Goal: Transaction & Acquisition: Purchase product/service

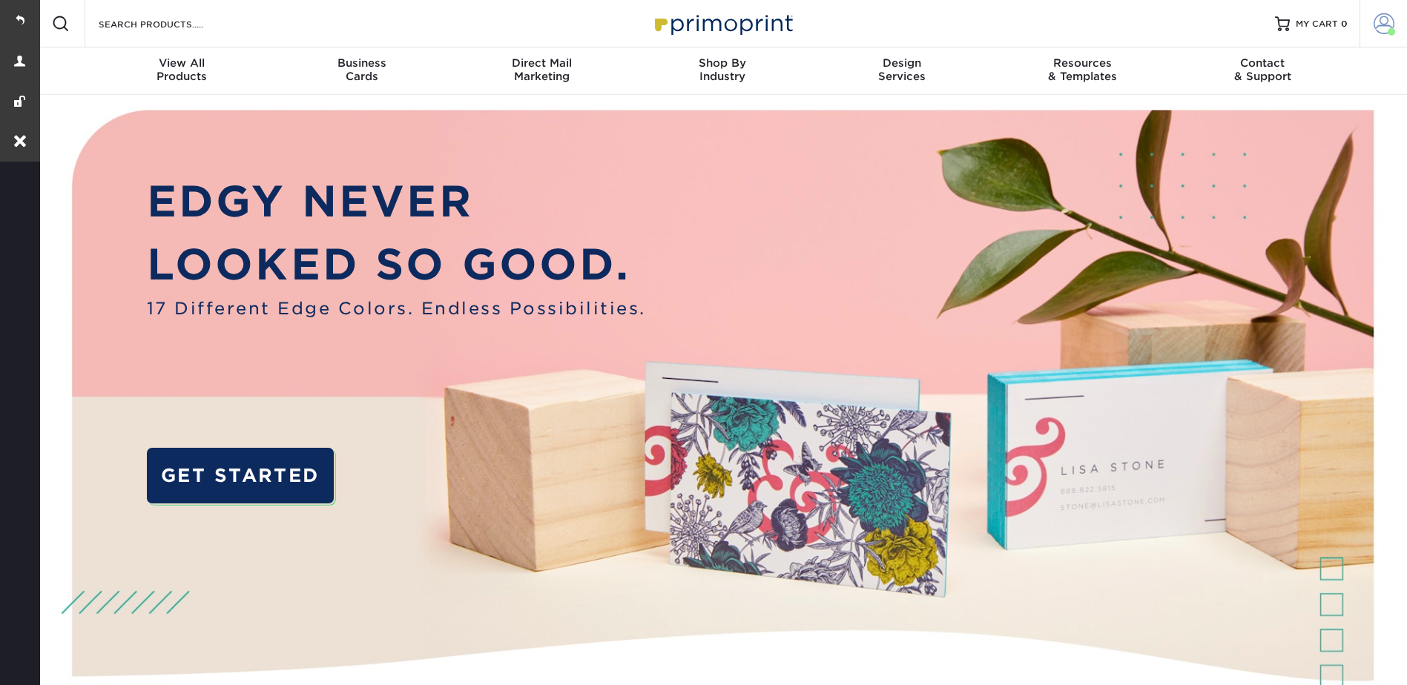
drag, startPoint x: 1383, startPoint y: 13, endPoint x: 1381, endPoint y: 26, distance: 12.8
click at [1383, 13] on span at bounding box center [1383, 23] width 21 height 21
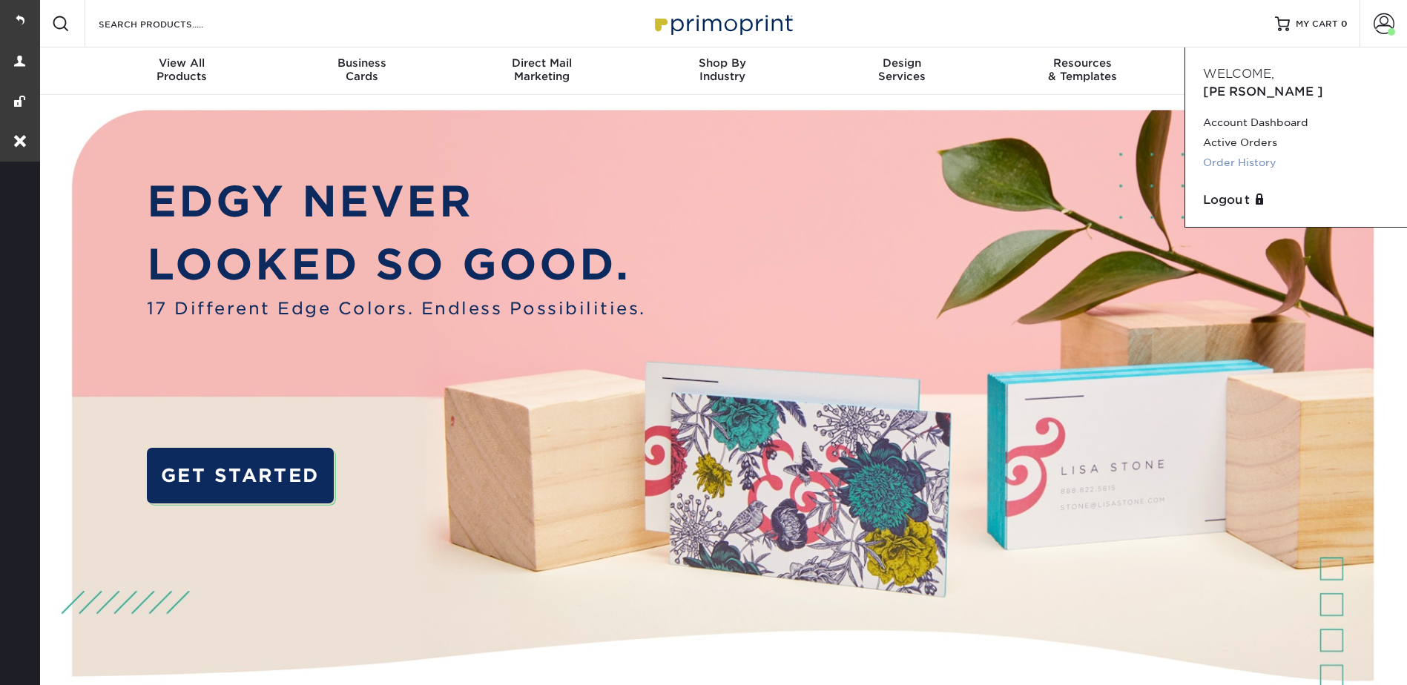
click at [1241, 153] on link "Order History" at bounding box center [1296, 163] width 186 height 20
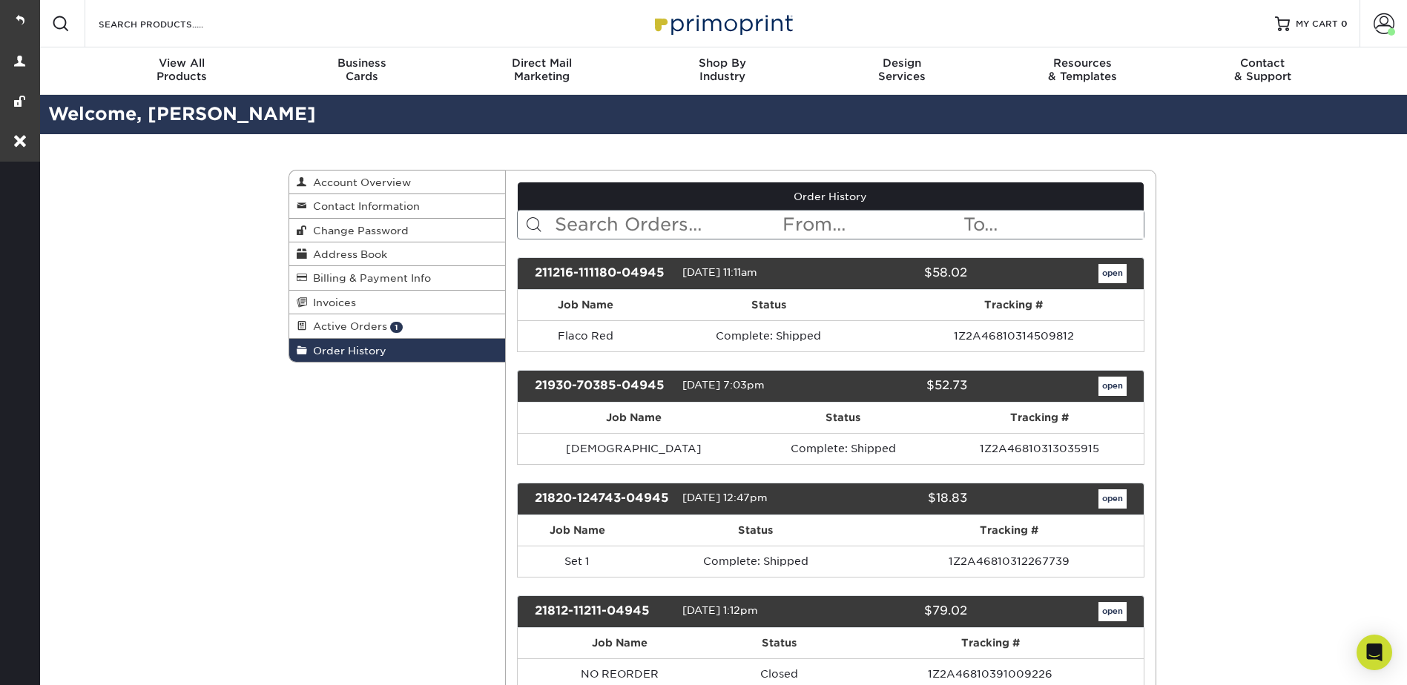
click at [623, 229] on input "text" at bounding box center [667, 225] width 228 height 28
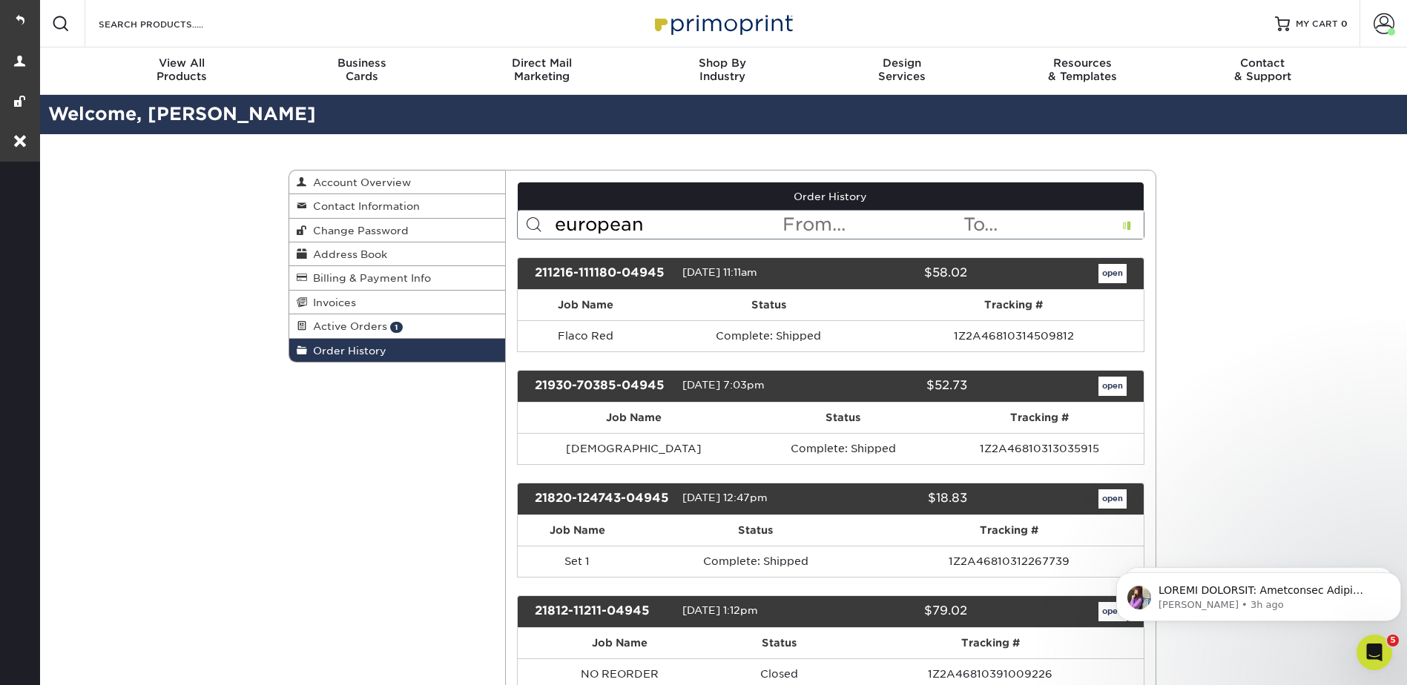
type input "european"
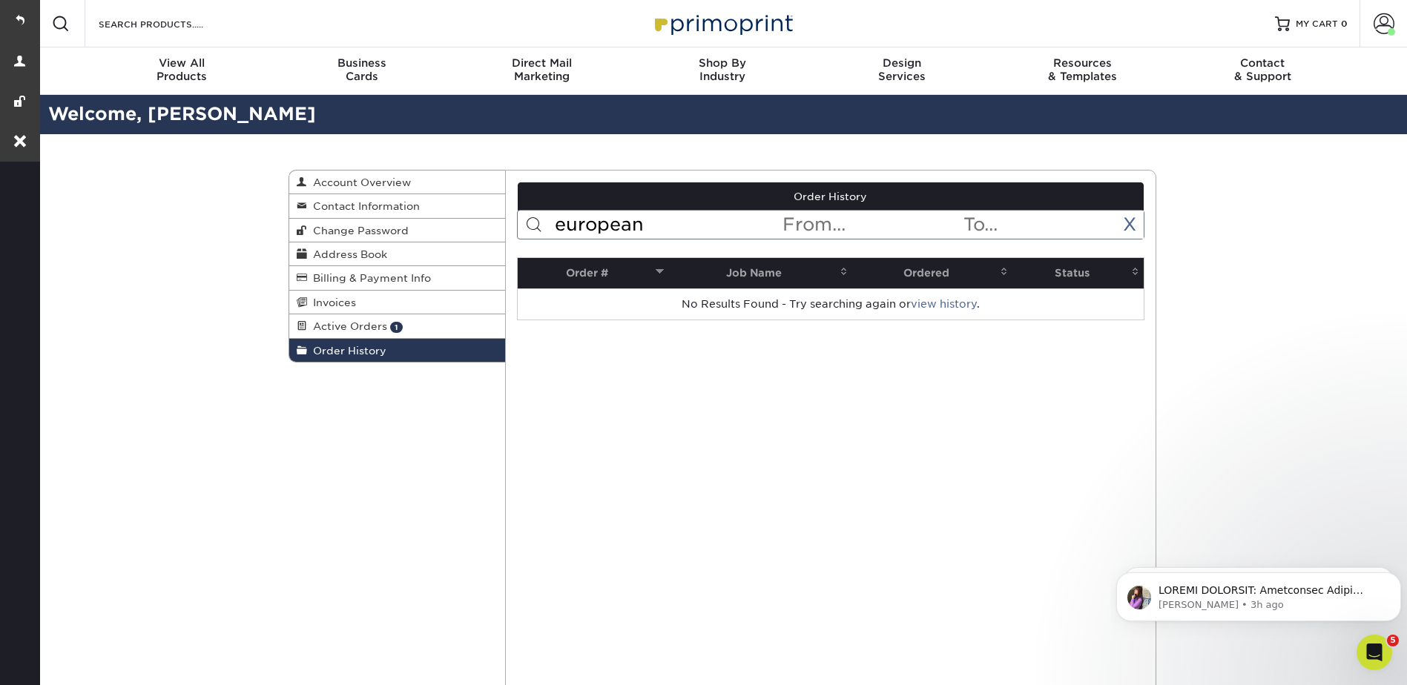
drag, startPoint x: 645, startPoint y: 225, endPoint x: 551, endPoint y: 228, distance: 94.2
click at [551, 228] on form "european < Prev Next > Sep 2025 Sun Mon Tue Wed Thu Fri Sat 1 2 3 4 5 6 7 8 9 1…" at bounding box center [830, 225] width 627 height 30
type input "1"
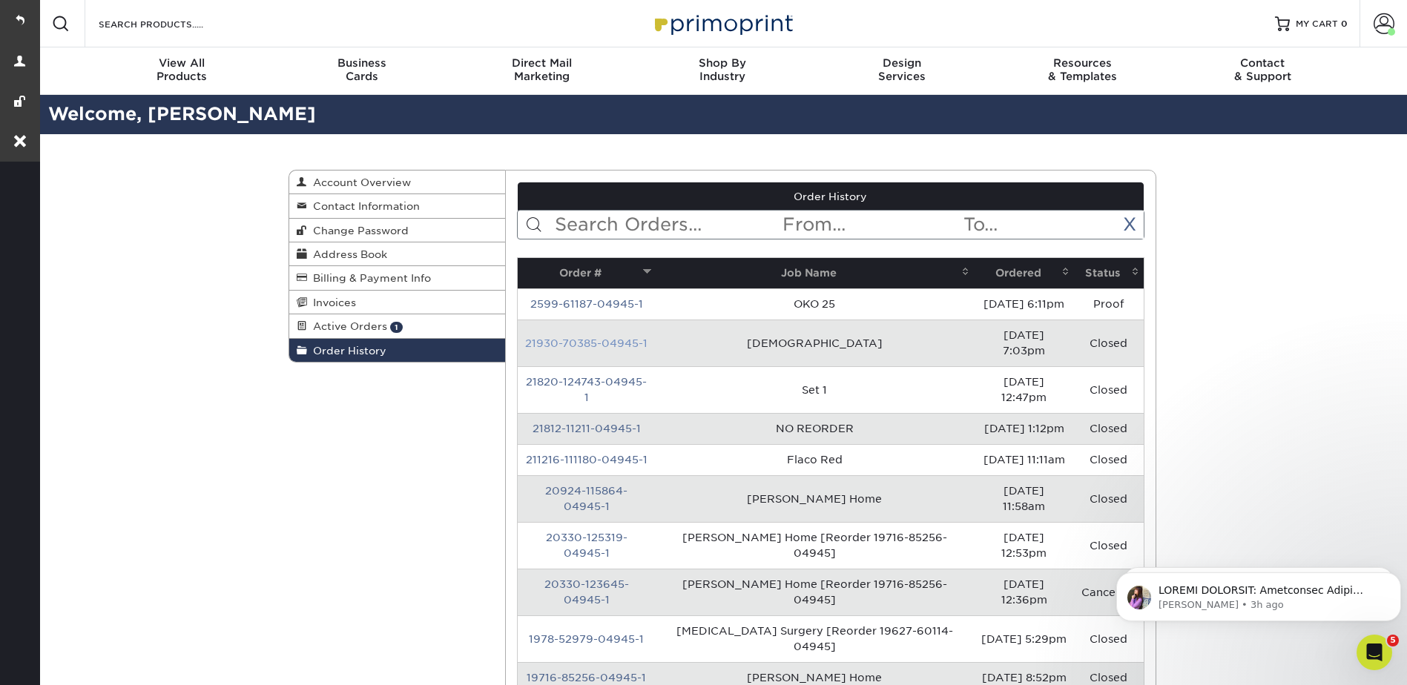
click at [575, 338] on link "21930-70385-04945-1" at bounding box center [586, 343] width 122 height 12
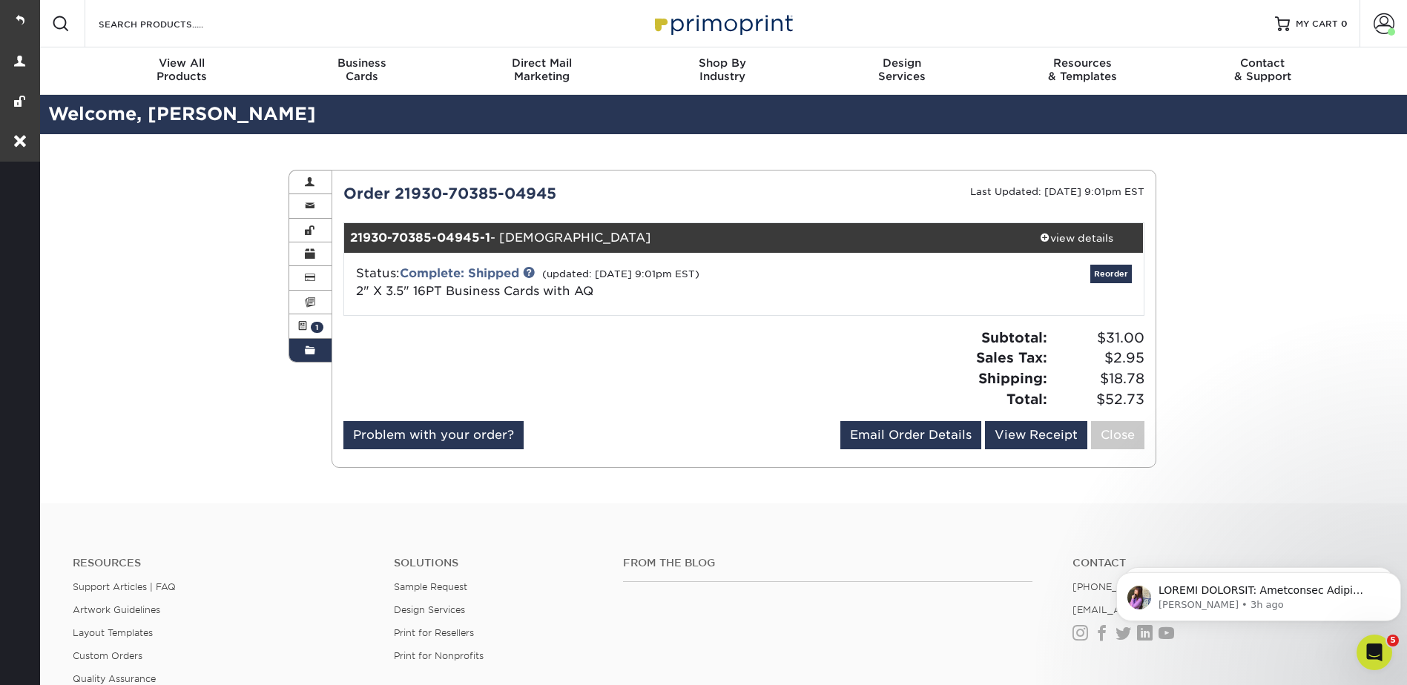
click at [1105, 261] on div "Status: Complete: Shipped (updated: 10/08/2021 9:01pm EST) 2" X 3.5" 16PT Busin…" at bounding box center [744, 284] width 822 height 62
click at [1083, 235] on div "view details" at bounding box center [1076, 238] width 133 height 15
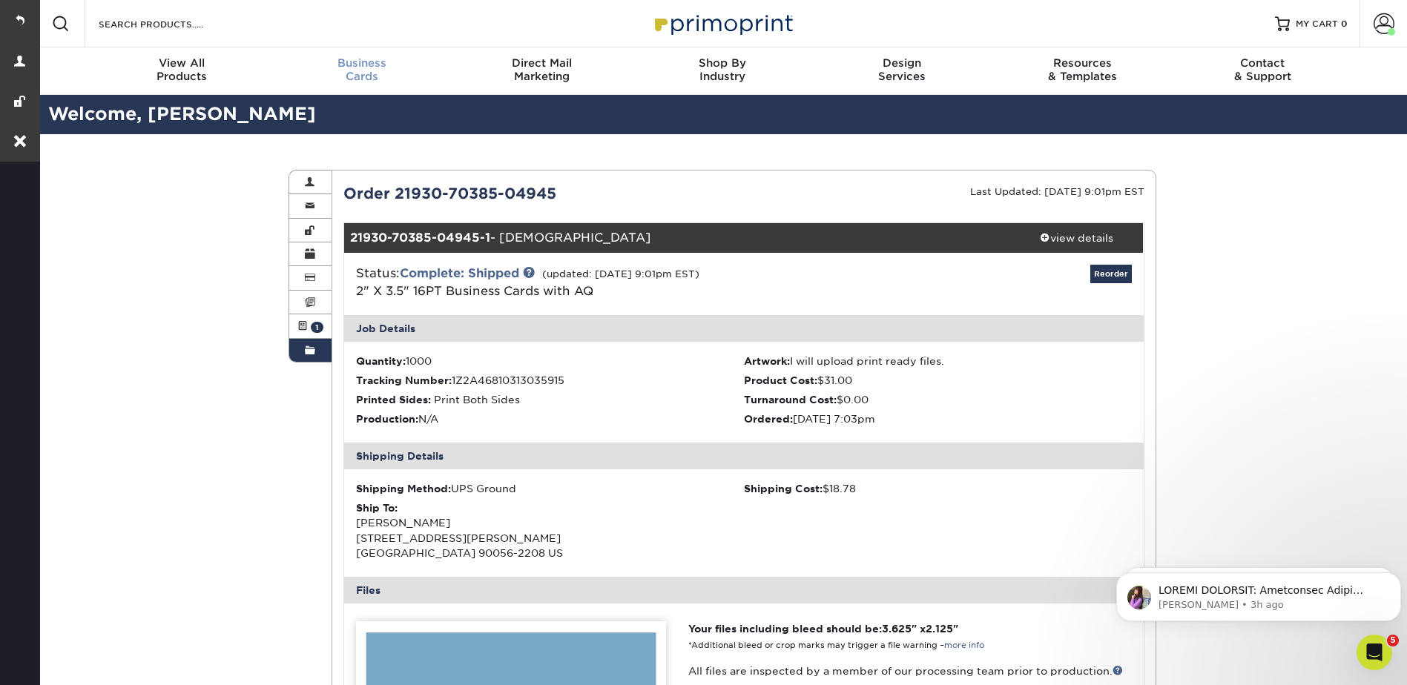
click at [332, 54] on link "Business Cards" at bounding box center [361, 70] width 180 height 47
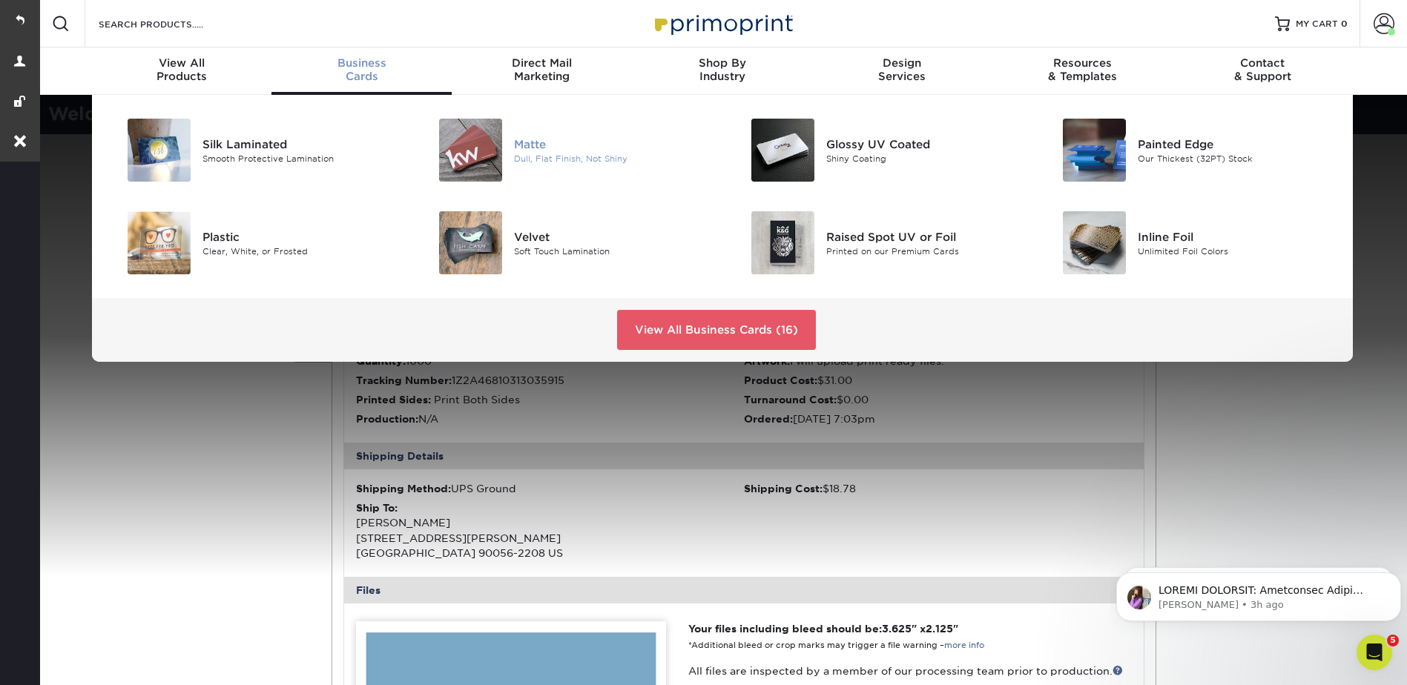
click at [548, 145] on div "Matte" at bounding box center [612, 144] width 197 height 16
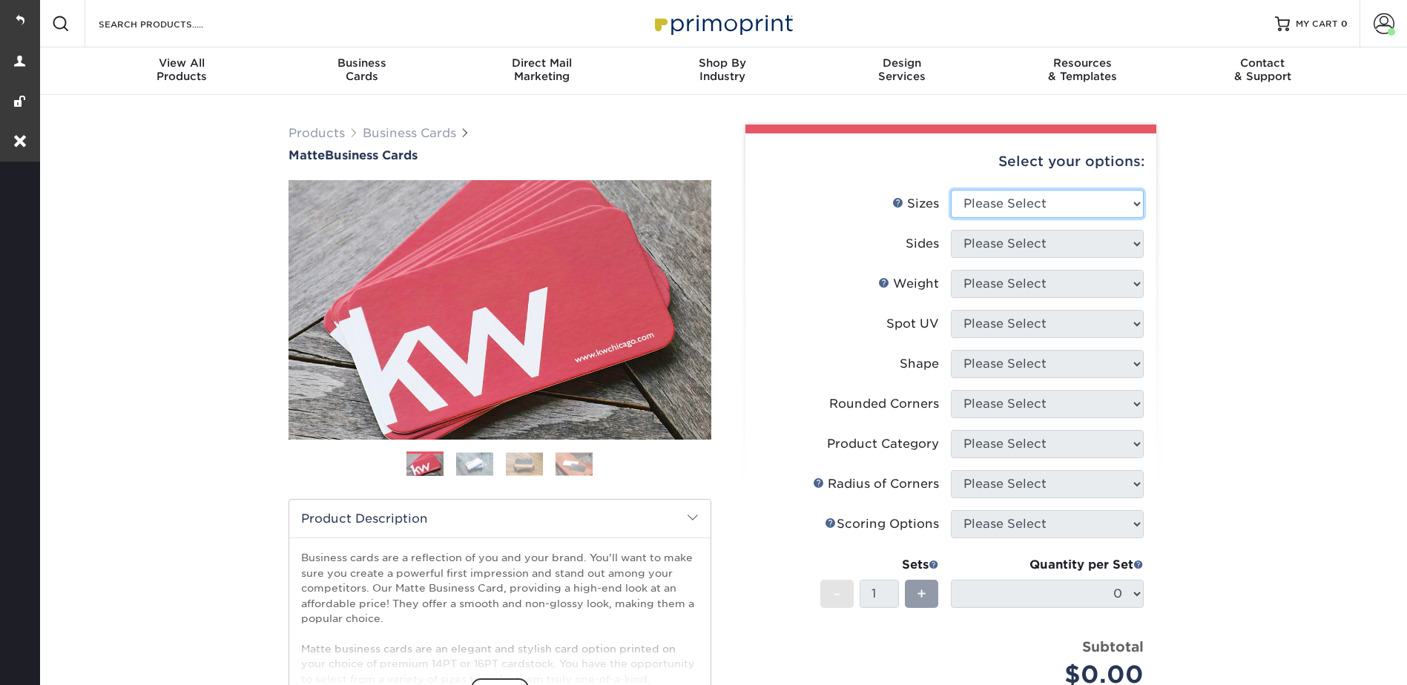
click at [1016, 202] on select "Please Select 1.5" x 3.5" - Mini 1.75" x 3.5" - Mini 2" x 2" - Square 2" x 3" -…" at bounding box center [1047, 204] width 193 height 28
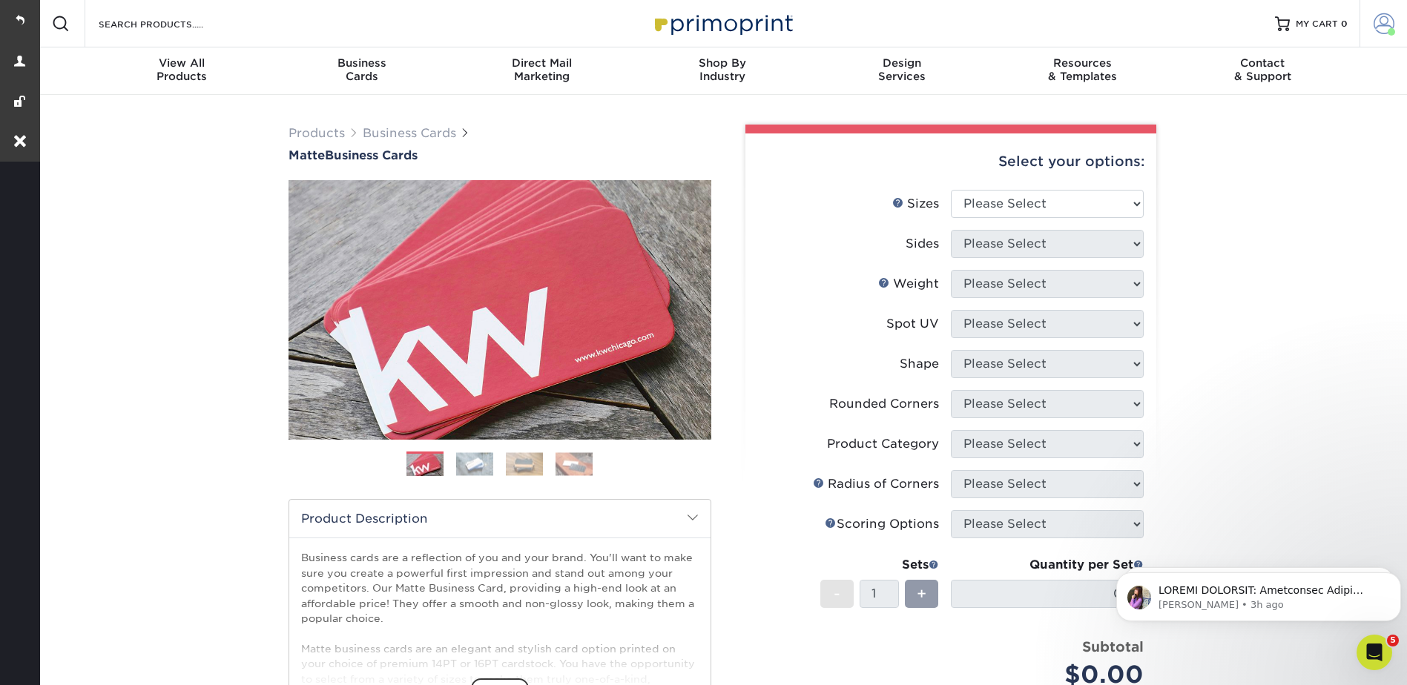
click at [1383, 11] on link "Account" at bounding box center [1382, 23] width 47 height 47
click at [1249, 153] on link "Order History" at bounding box center [1296, 163] width 186 height 20
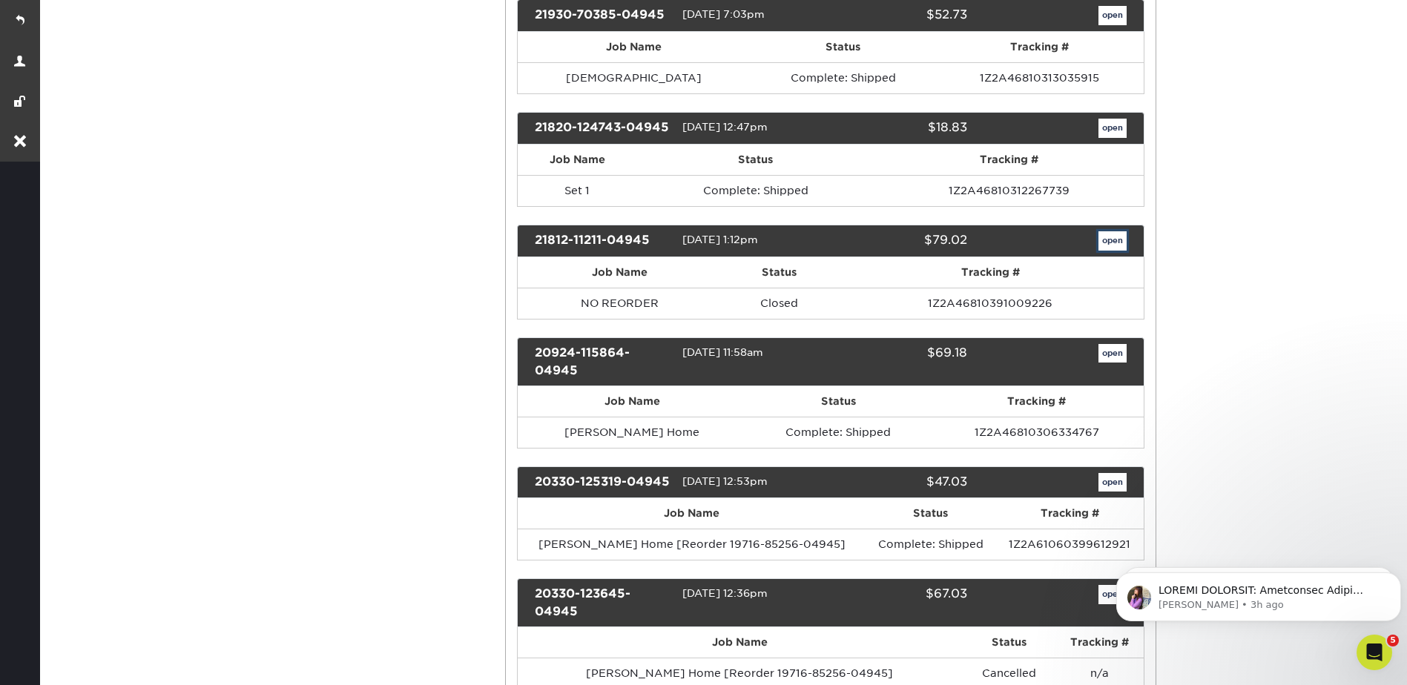
click at [1123, 245] on link "open" at bounding box center [1112, 240] width 28 height 19
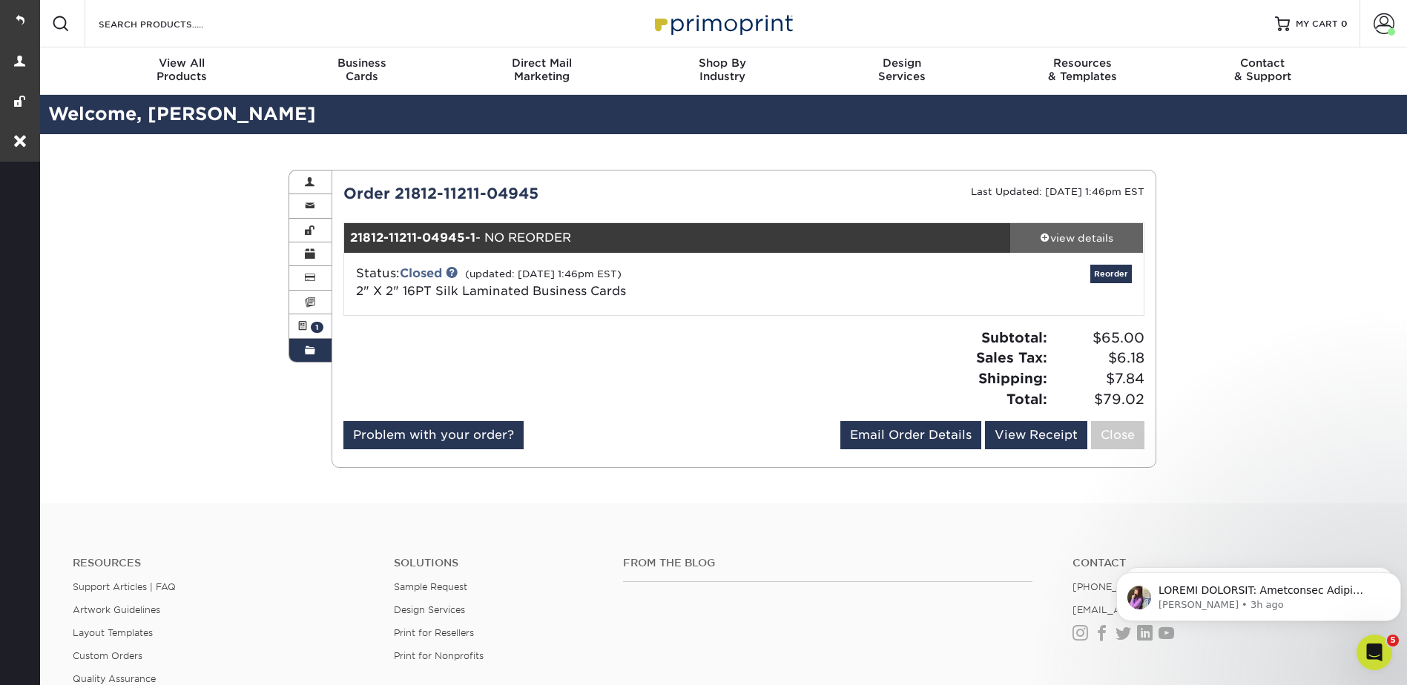
click at [1072, 236] on div "view details" at bounding box center [1076, 238] width 133 height 15
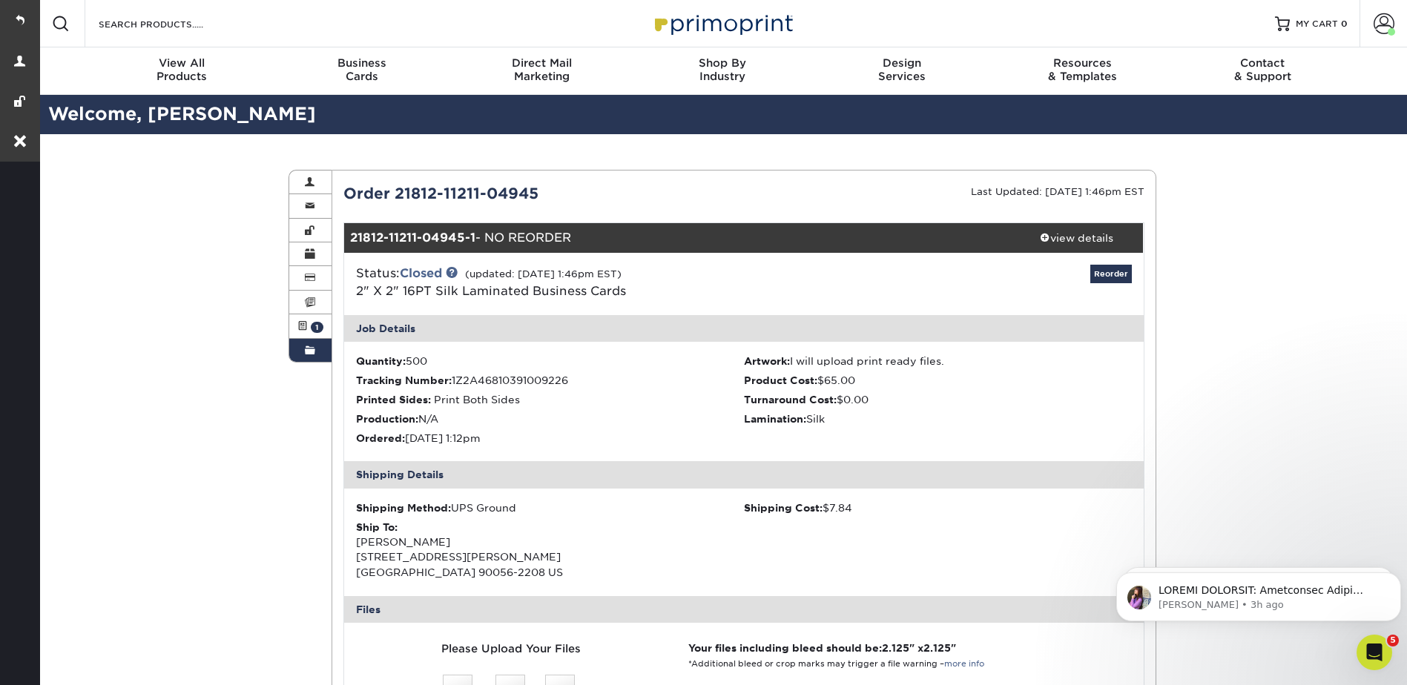
click at [303, 352] on link "Order History" at bounding box center [310, 350] width 43 height 23
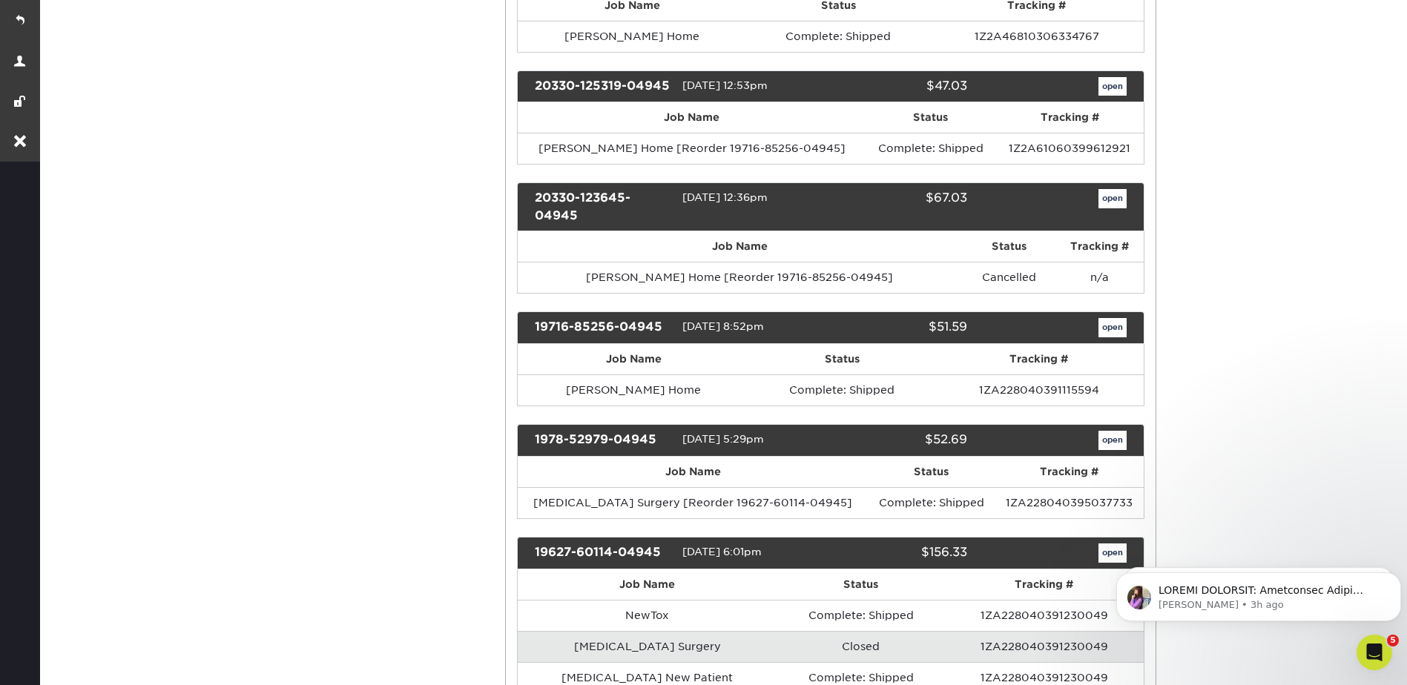
scroll to position [890, 0]
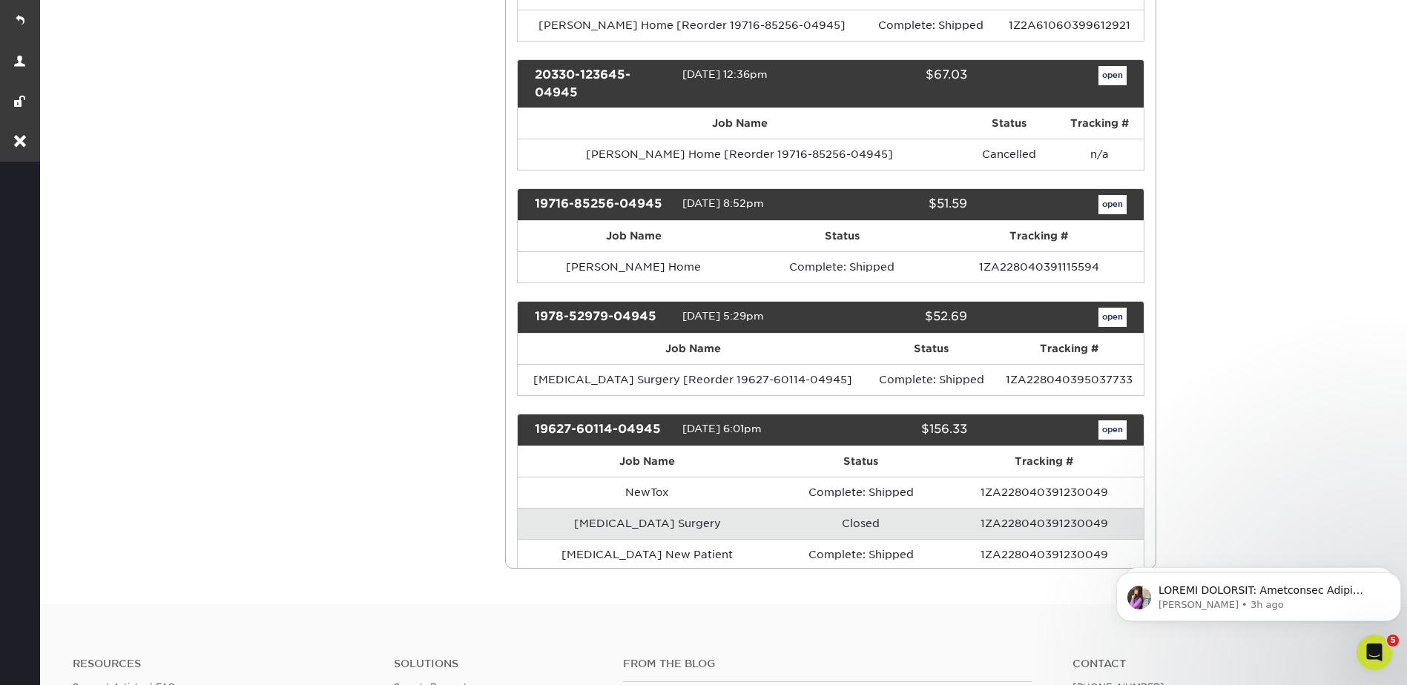
click at [1106, 426] on link "open" at bounding box center [1112, 429] width 28 height 19
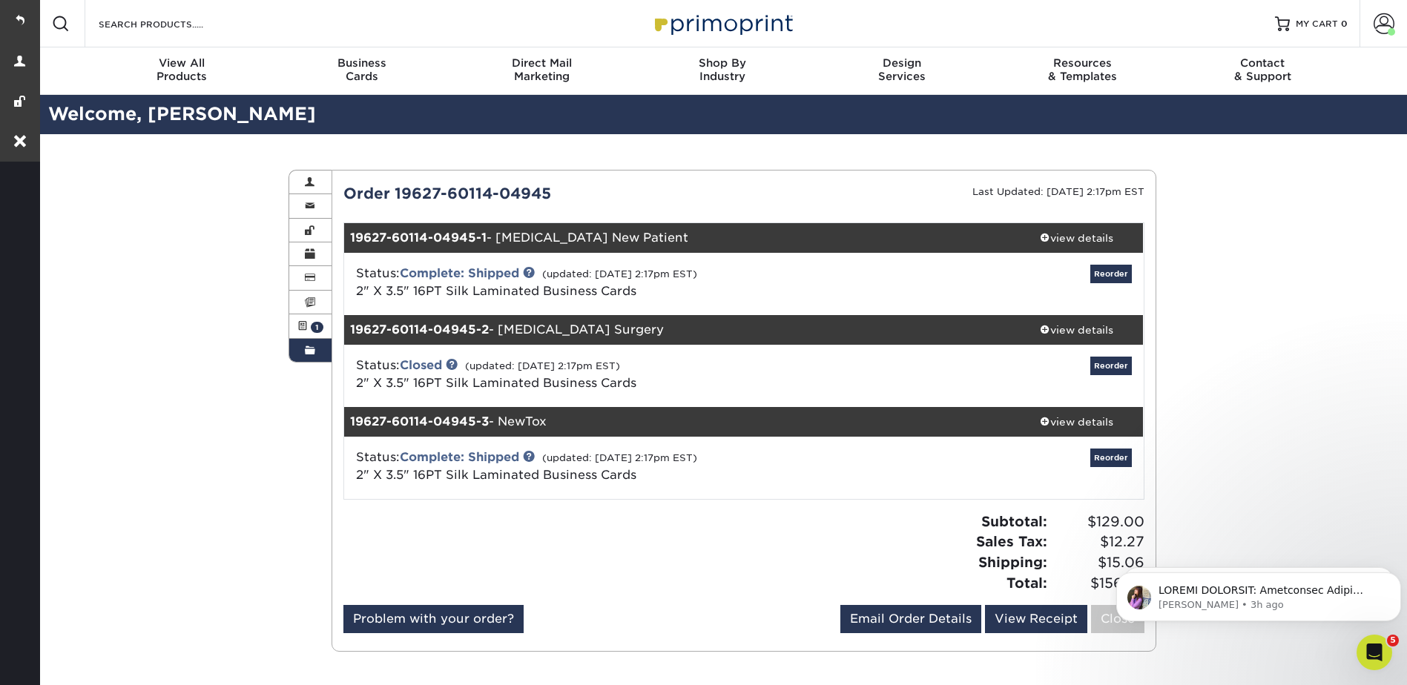
click at [314, 340] on link "Order History" at bounding box center [310, 350] width 43 height 23
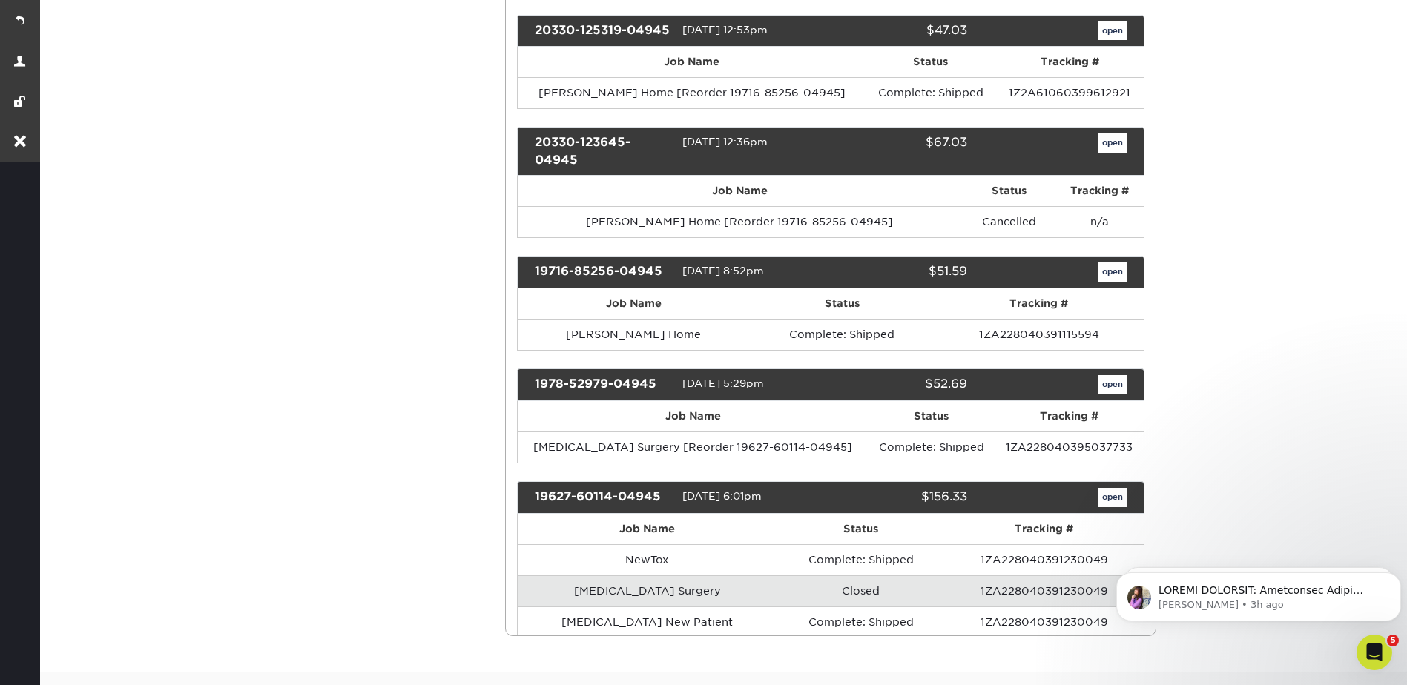
scroll to position [964, 0]
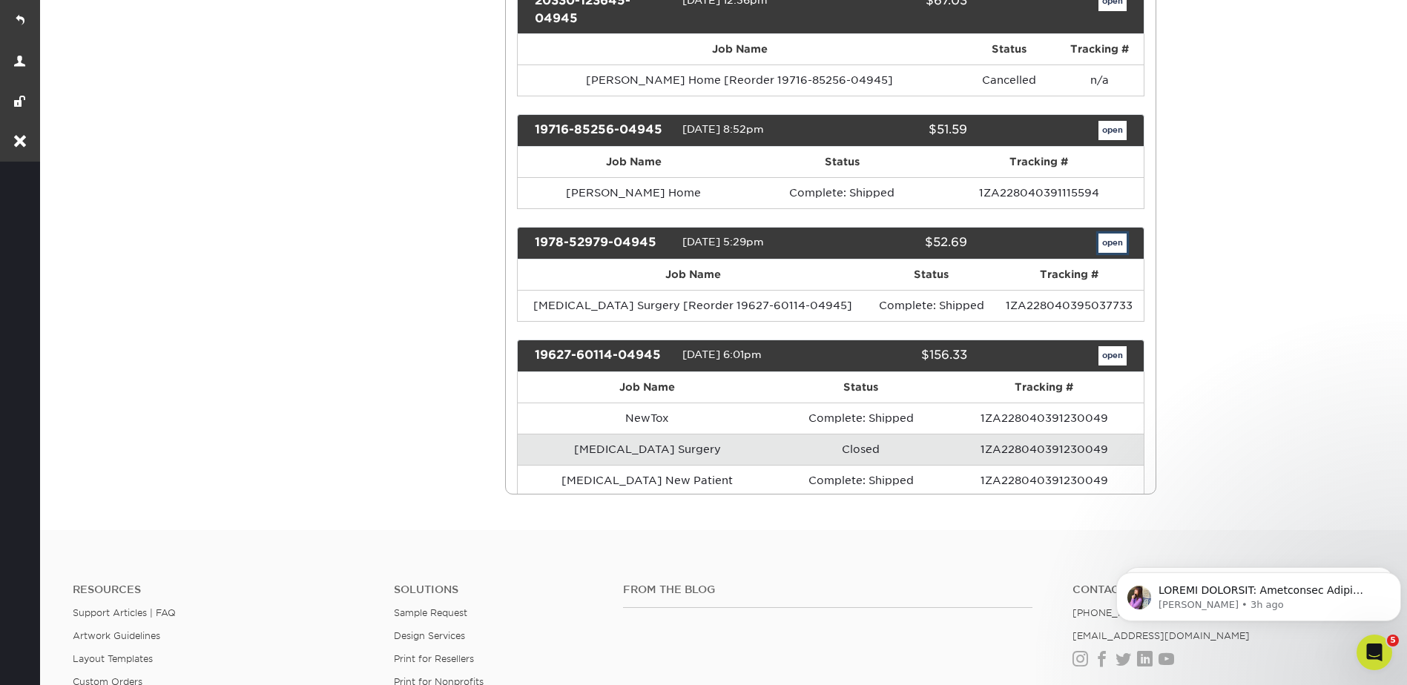
click at [1105, 245] on link "open" at bounding box center [1112, 243] width 28 height 19
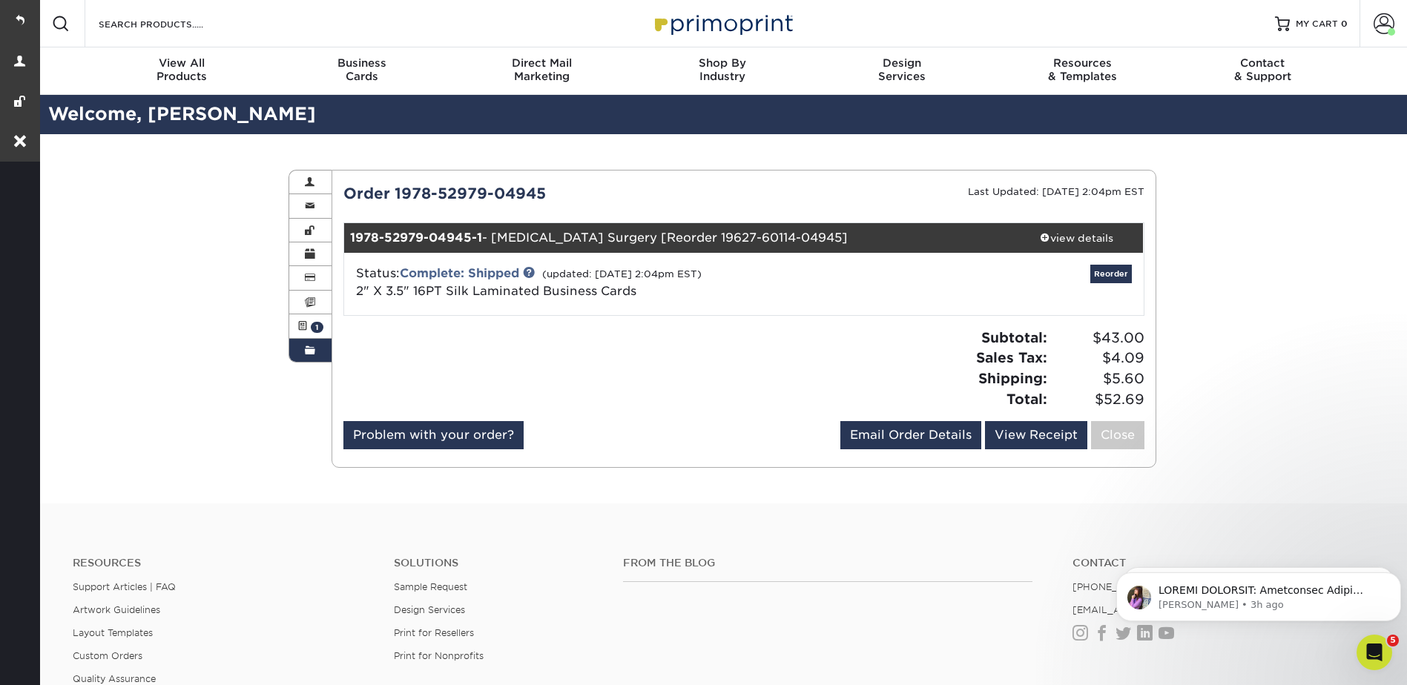
drag, startPoint x: 316, startPoint y: 353, endPoint x: 365, endPoint y: 343, distance: 49.9
click at [317, 352] on link "Order History" at bounding box center [310, 350] width 43 height 23
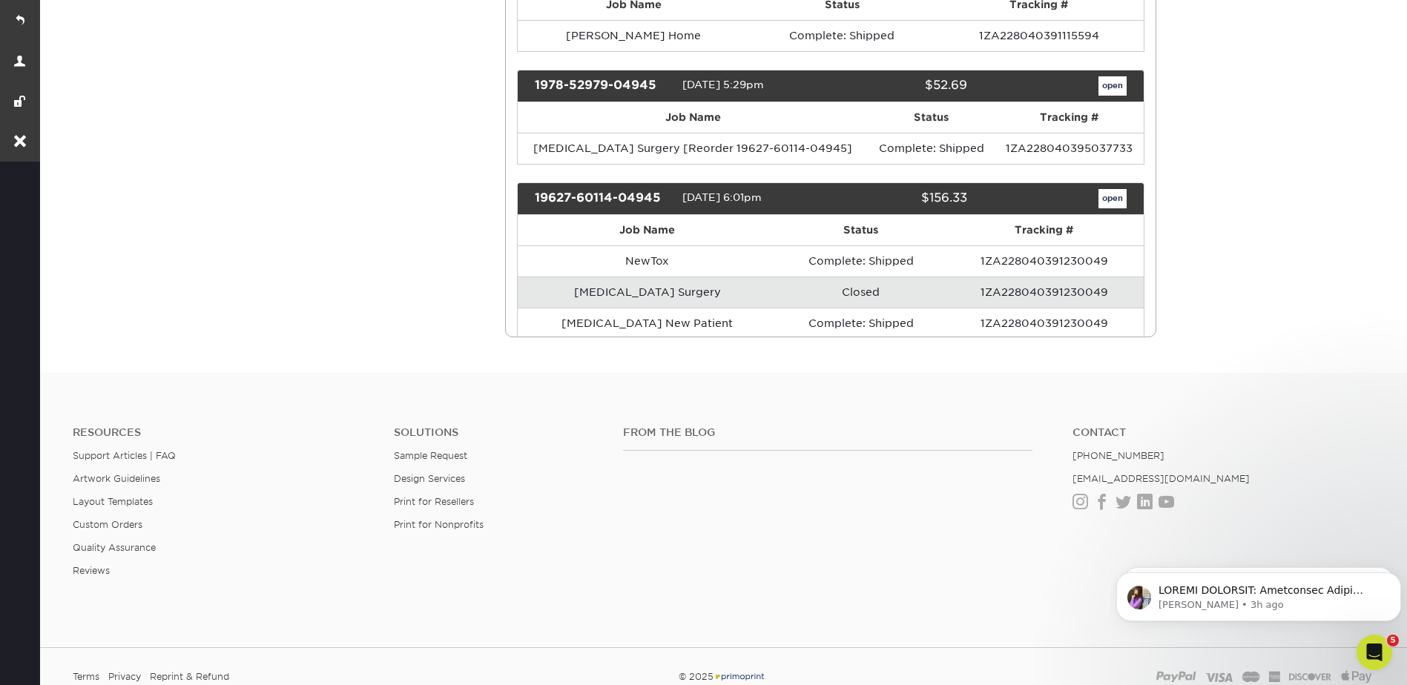
scroll to position [946, 0]
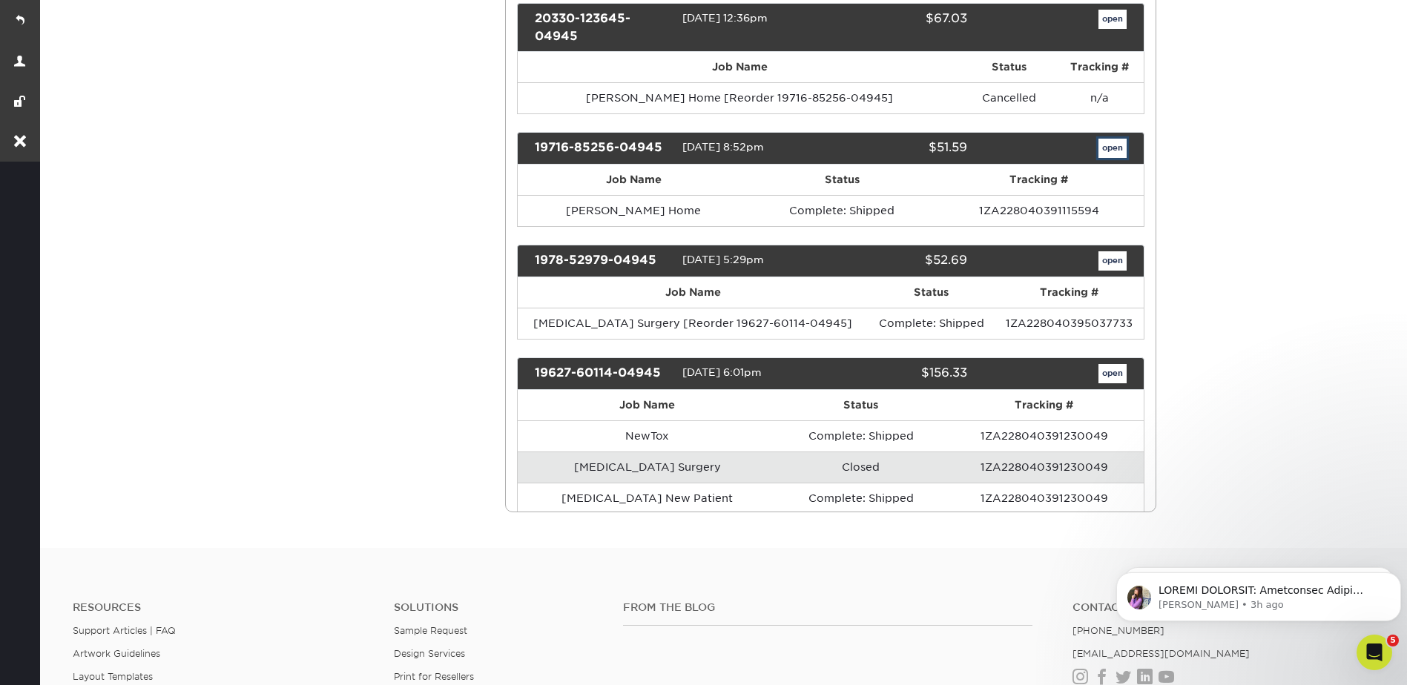
click at [1105, 150] on link "open" at bounding box center [1112, 148] width 28 height 19
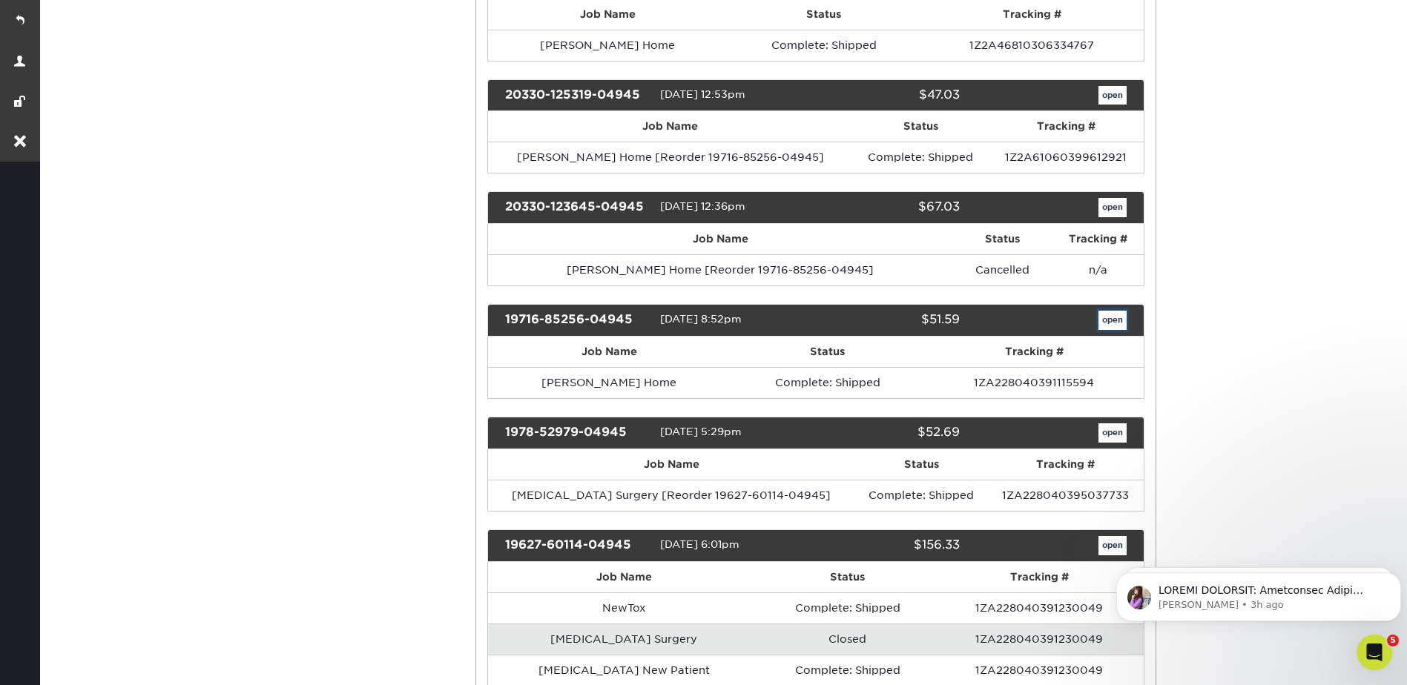
scroll to position [0, 0]
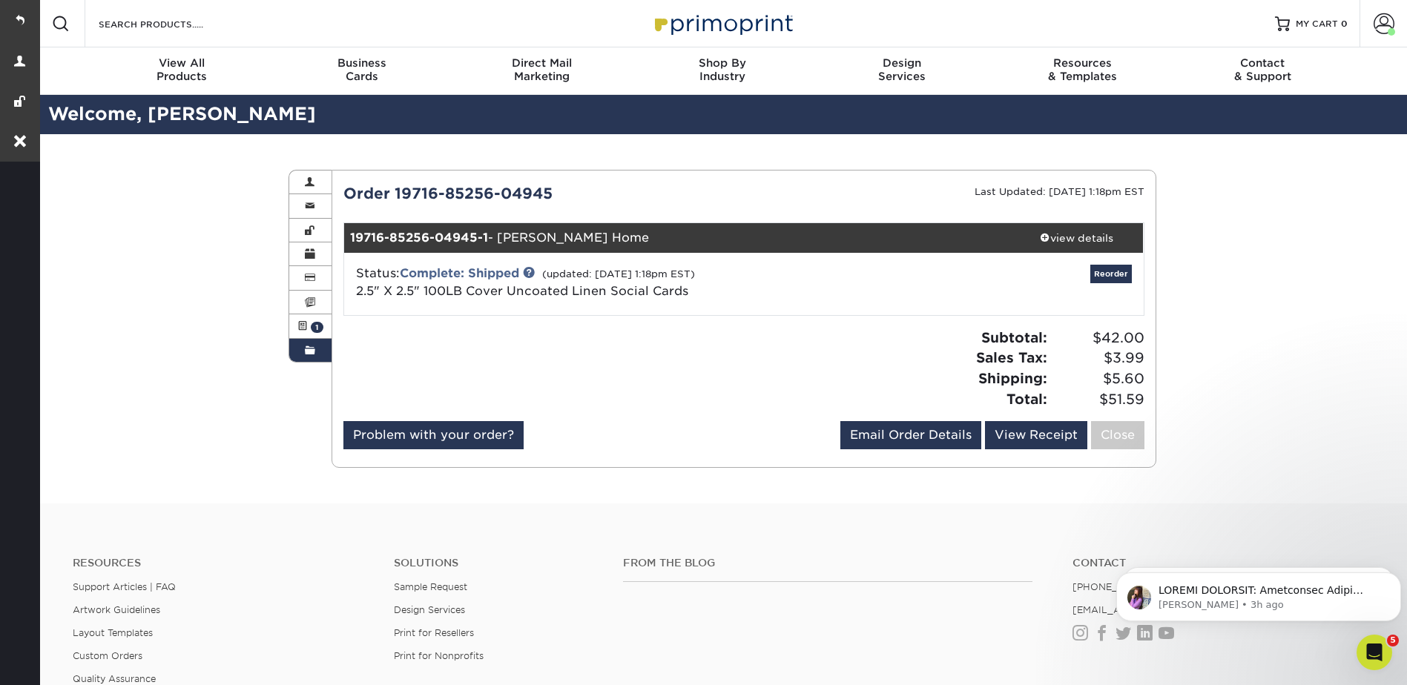
click at [313, 350] on span at bounding box center [310, 351] width 10 height 12
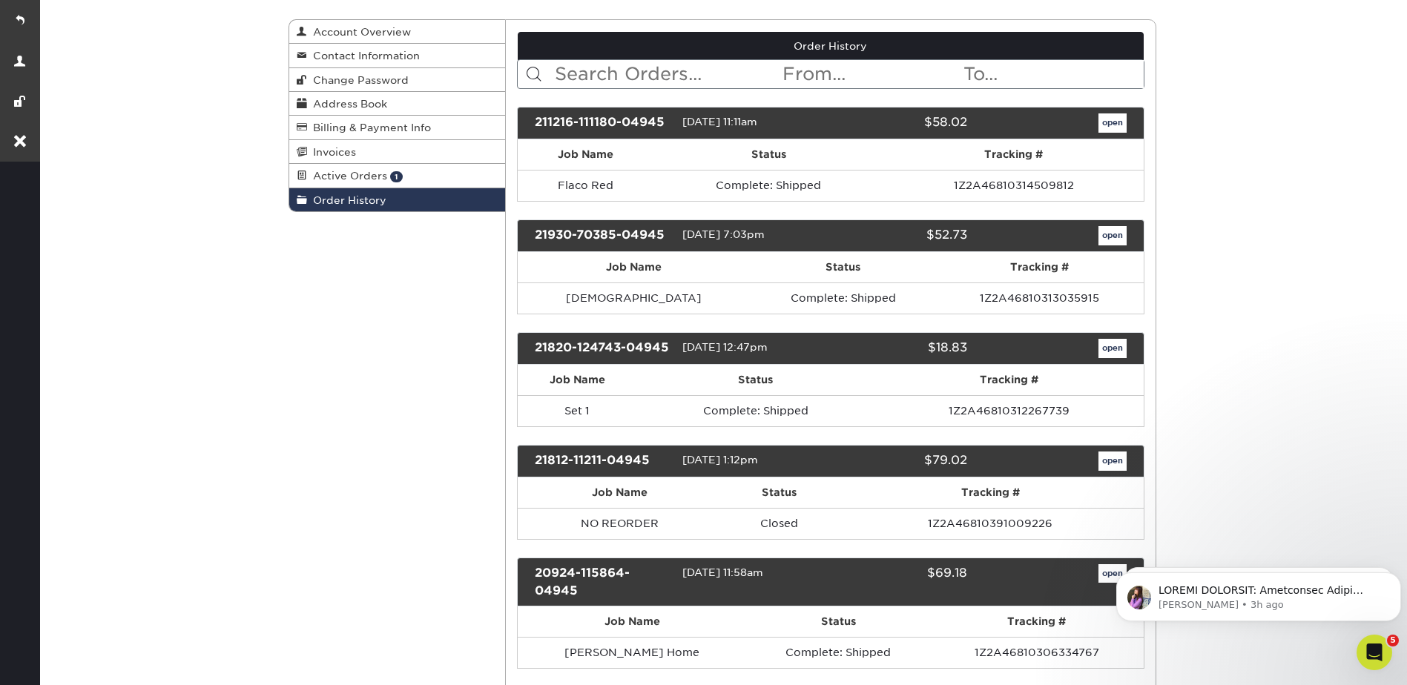
scroll to position [371, 0]
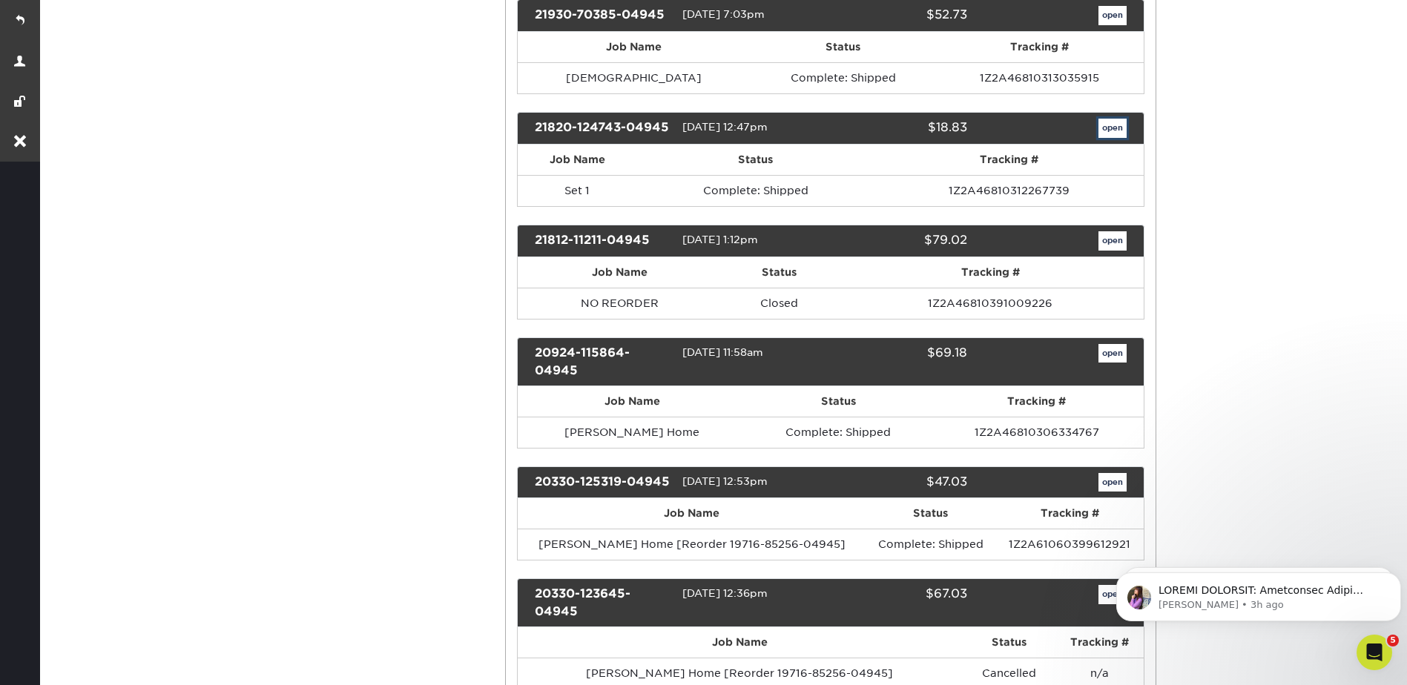
click at [1112, 122] on link "open" at bounding box center [1112, 128] width 28 height 19
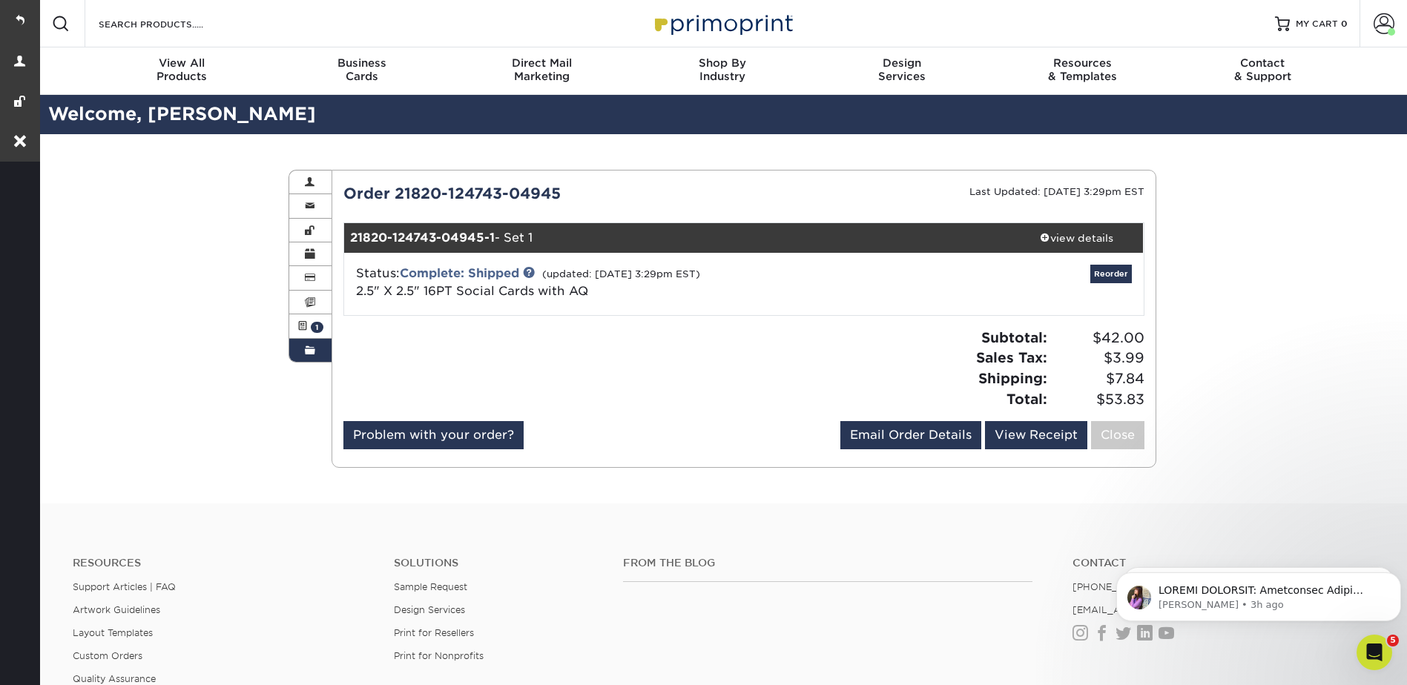
click at [313, 346] on span at bounding box center [310, 351] width 10 height 12
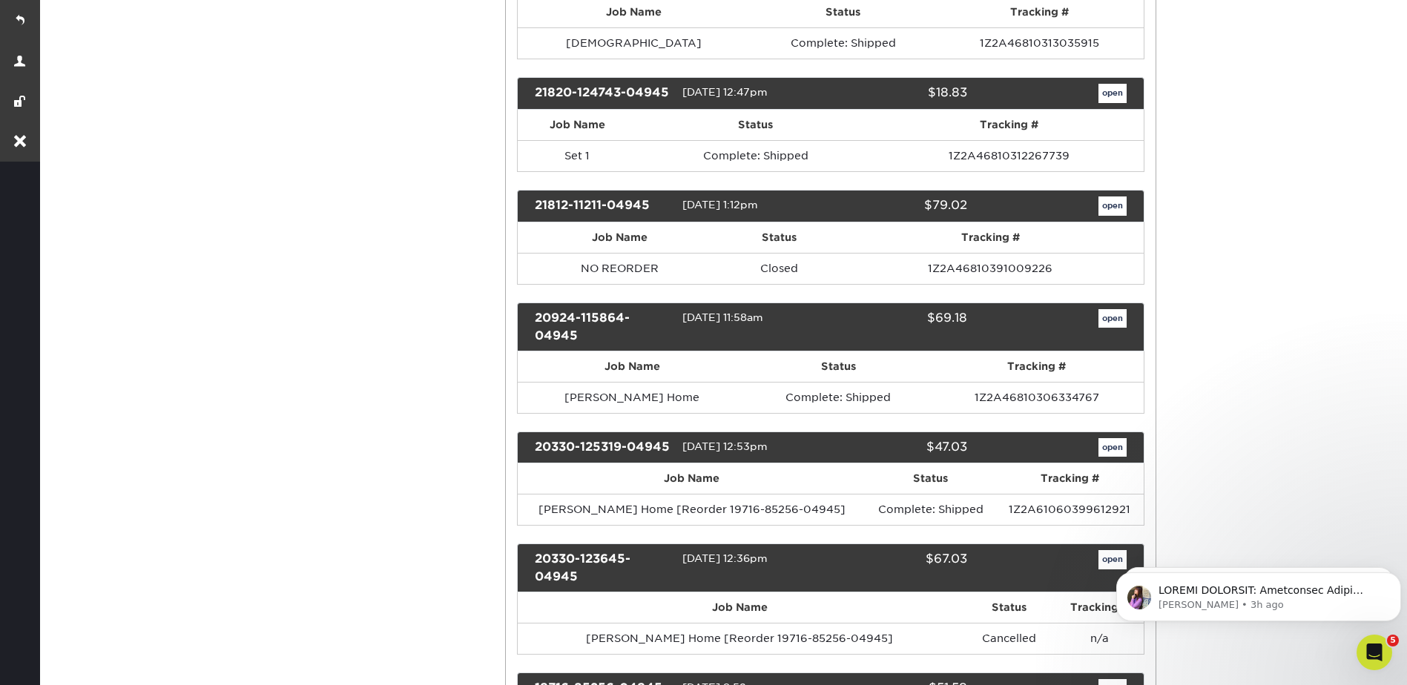
scroll to position [519, 0]
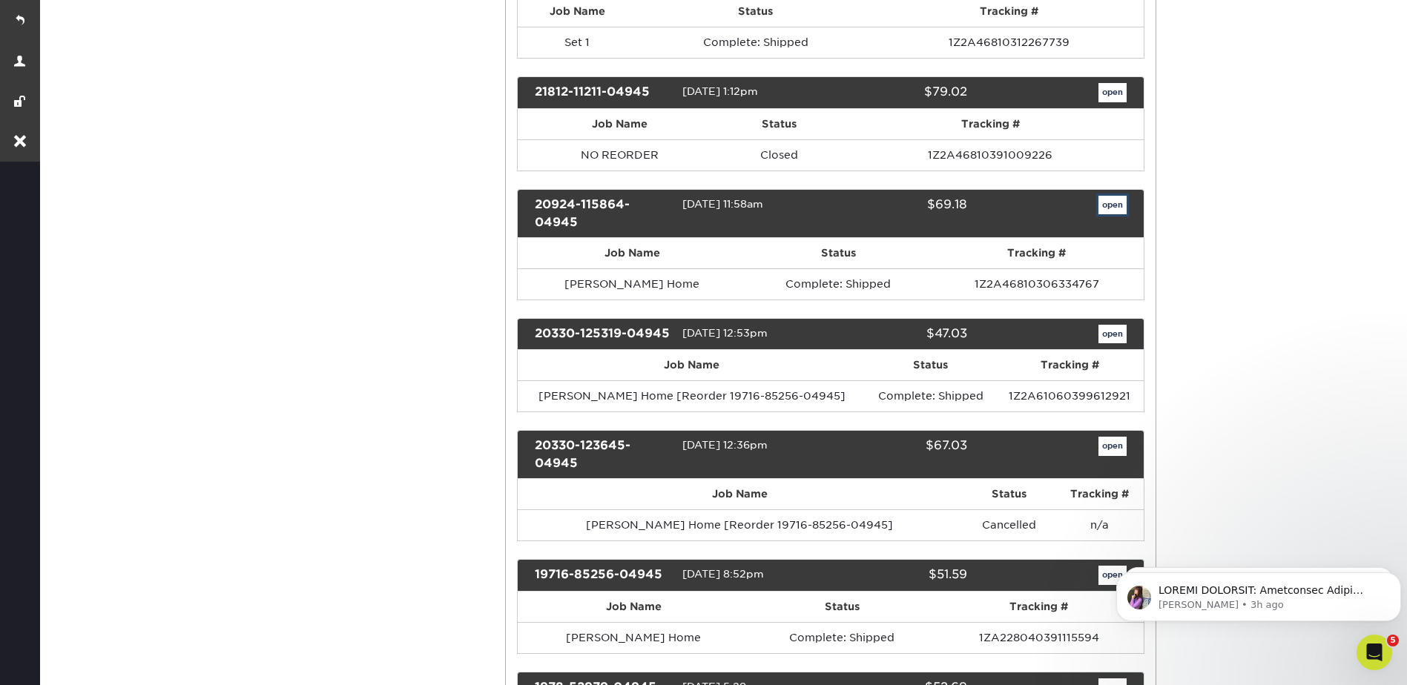
click at [1104, 206] on link "open" at bounding box center [1112, 205] width 28 height 19
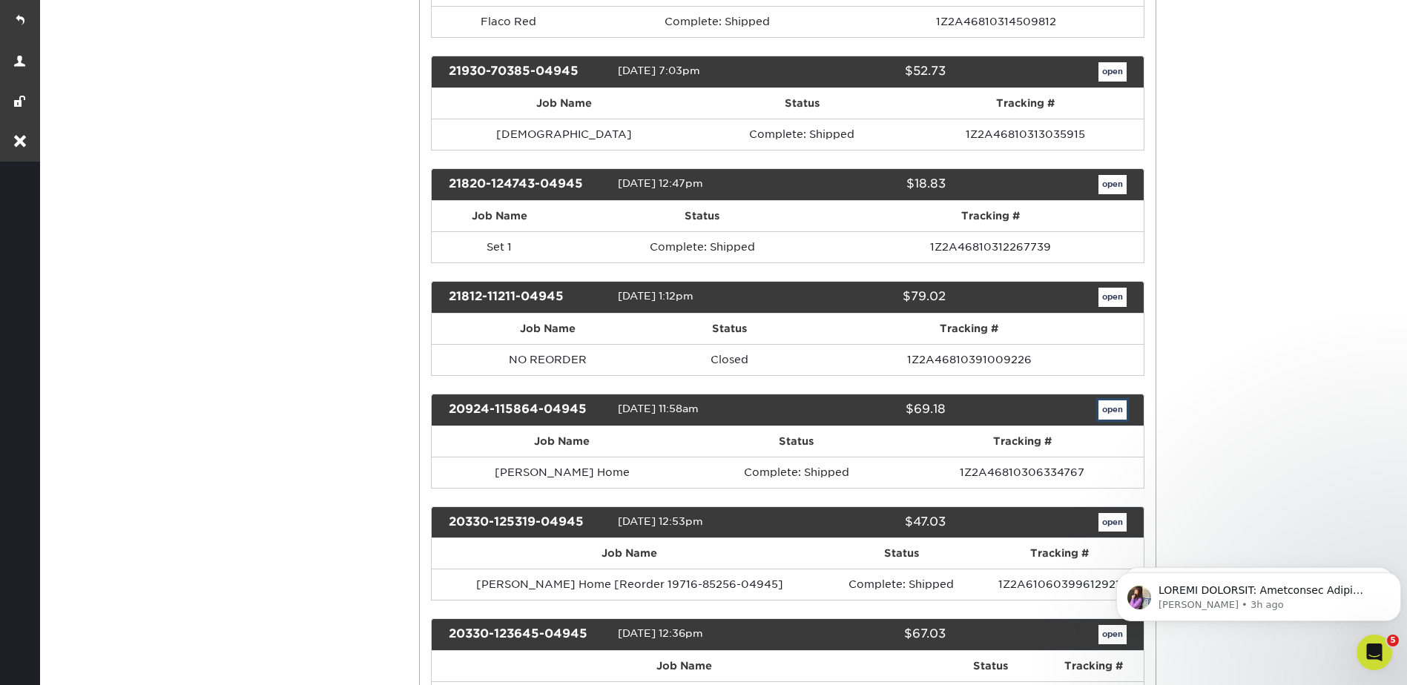
scroll to position [0, 0]
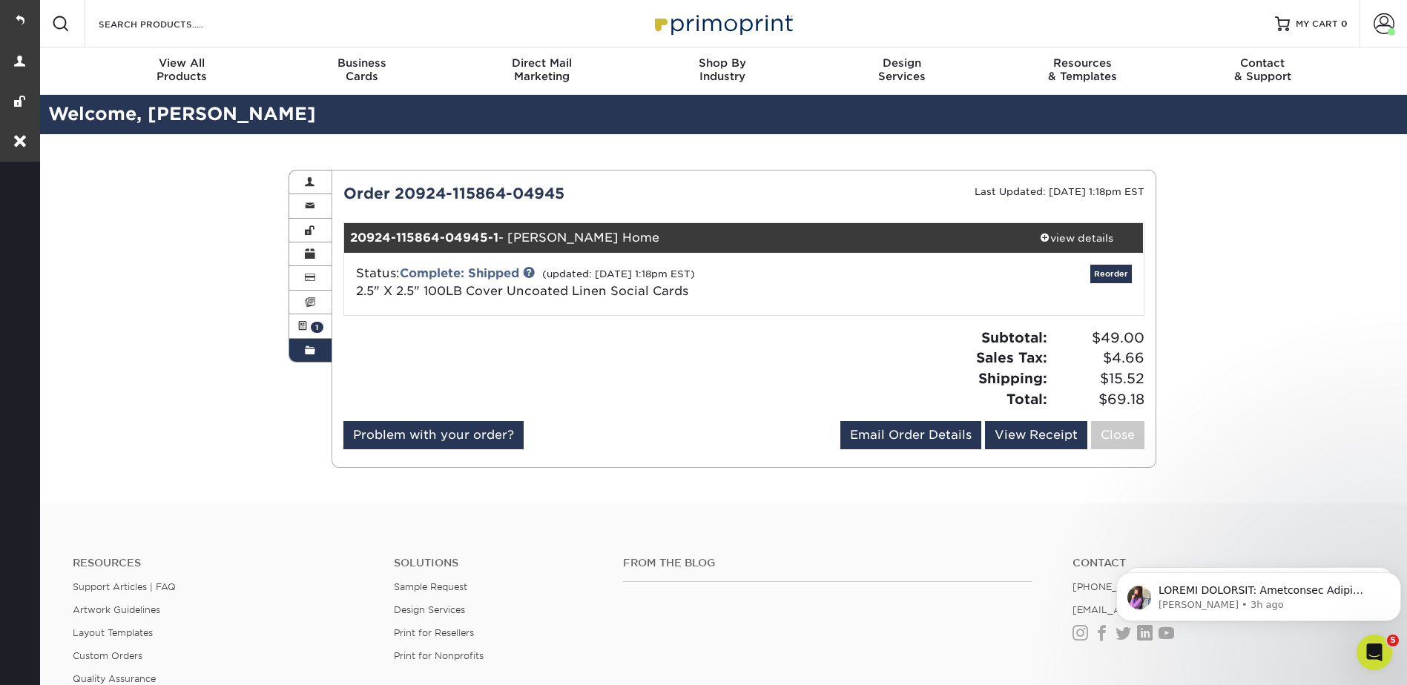
click at [310, 343] on link "Order History" at bounding box center [310, 350] width 43 height 23
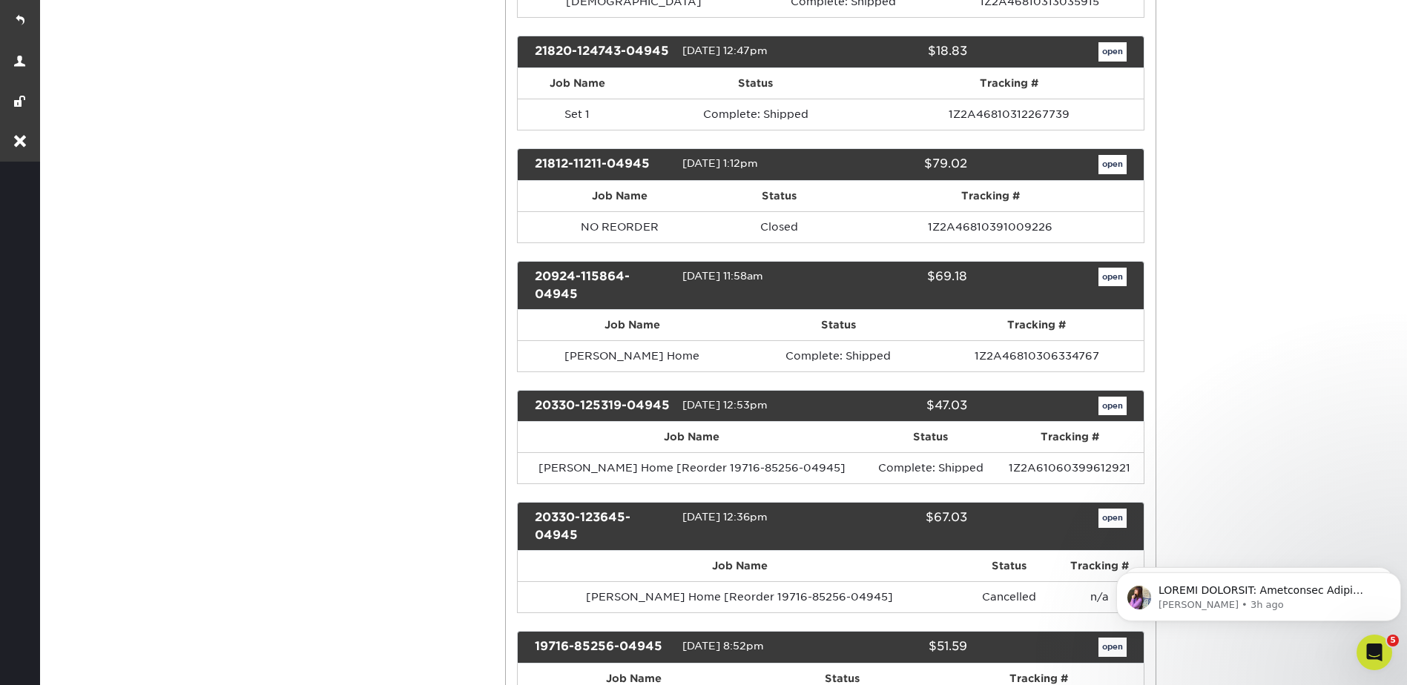
scroll to position [593, 0]
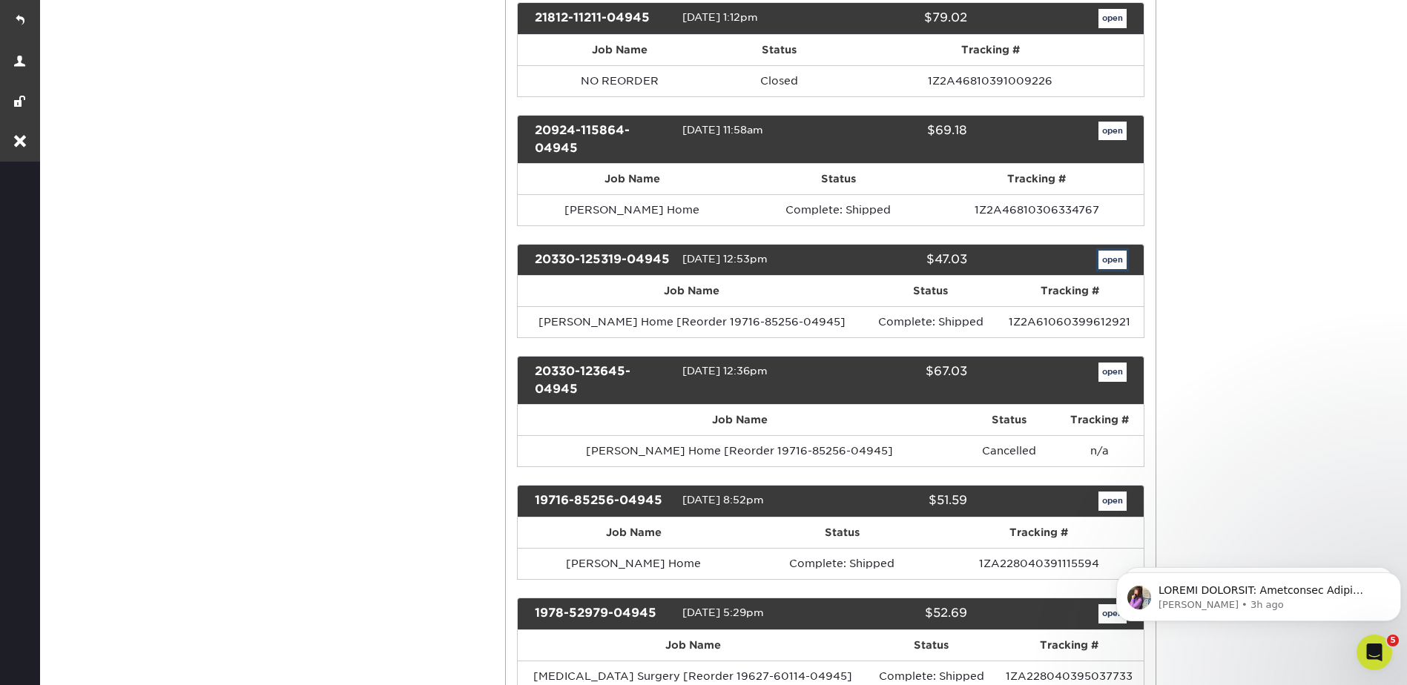
click at [1114, 261] on link "open" at bounding box center [1112, 260] width 28 height 19
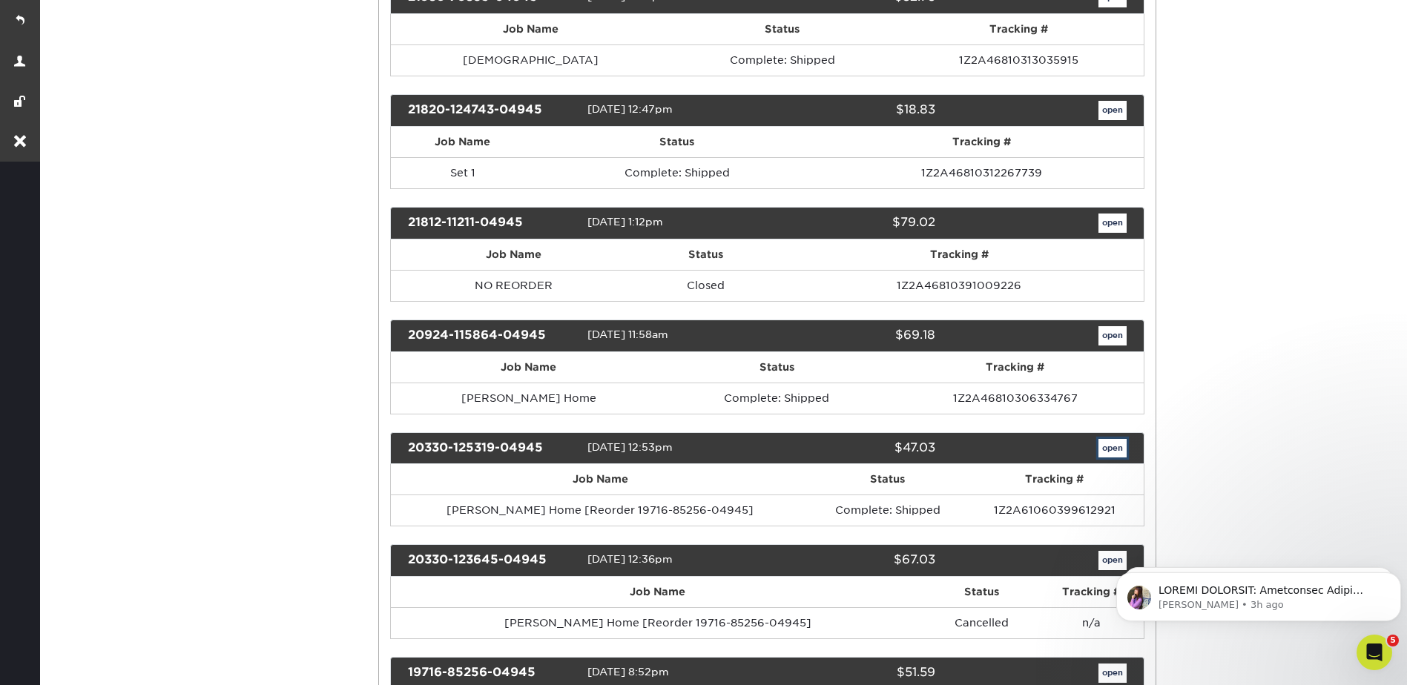
scroll to position [0, 0]
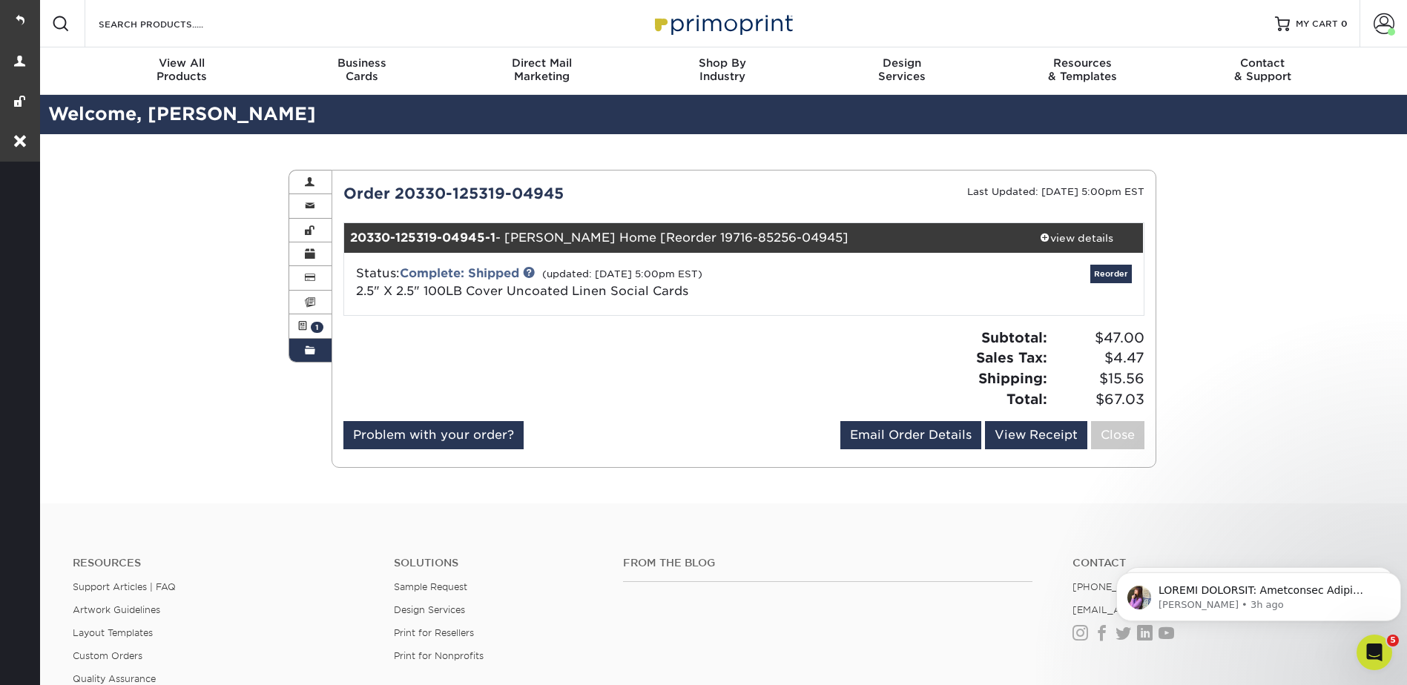
click at [312, 348] on span at bounding box center [310, 351] width 10 height 12
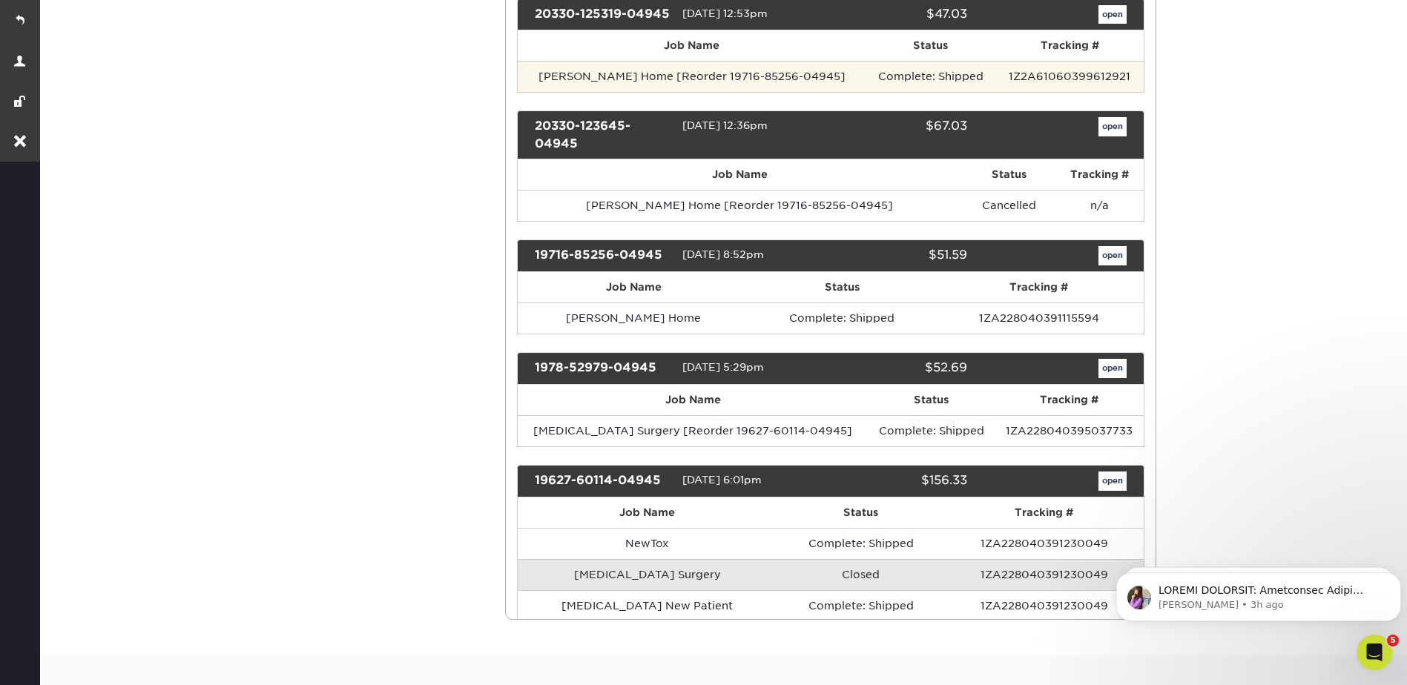
scroll to position [890, 0]
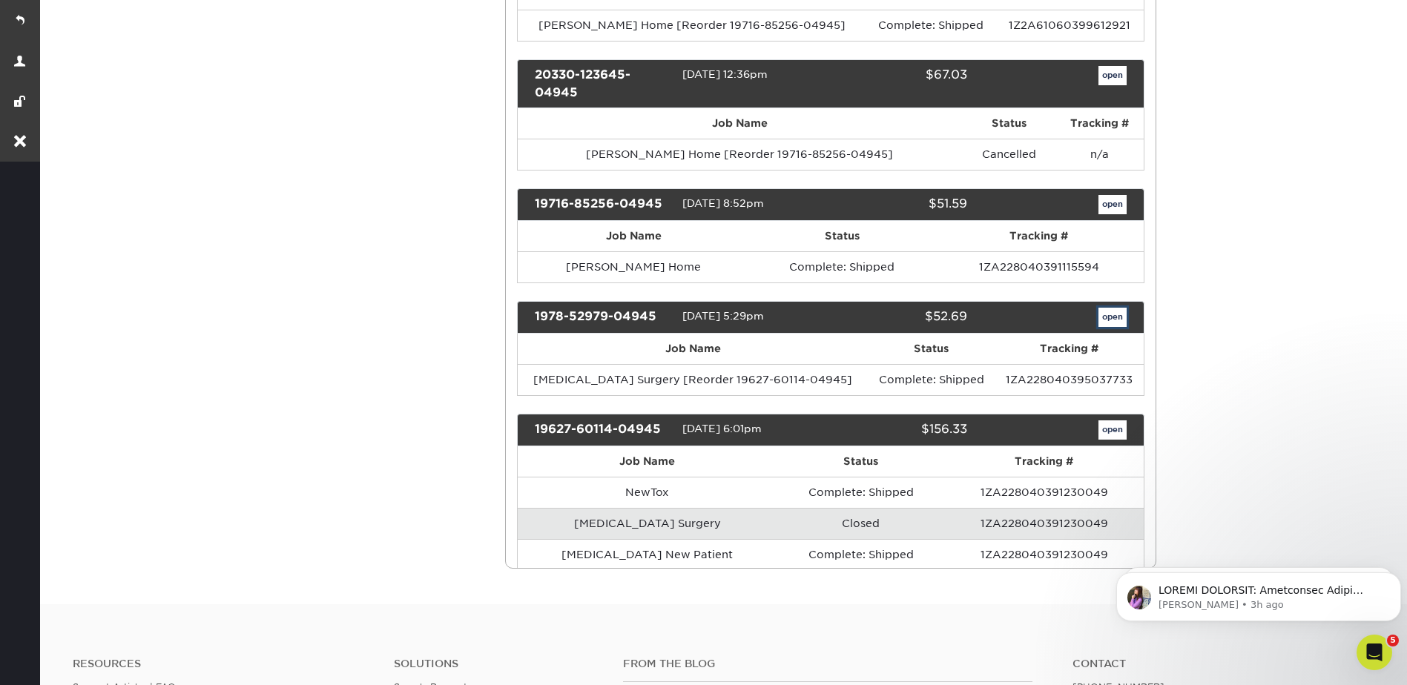
click at [1111, 326] on link "open" at bounding box center [1112, 317] width 28 height 19
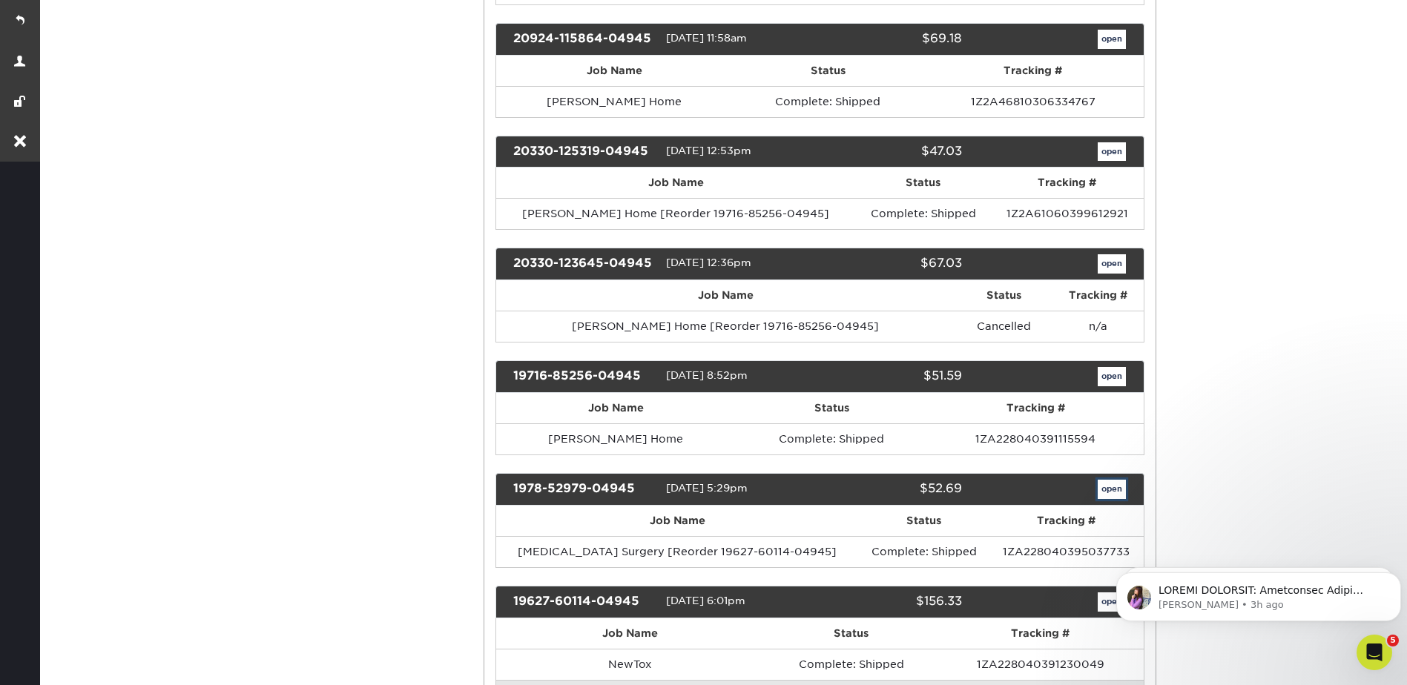
scroll to position [0, 0]
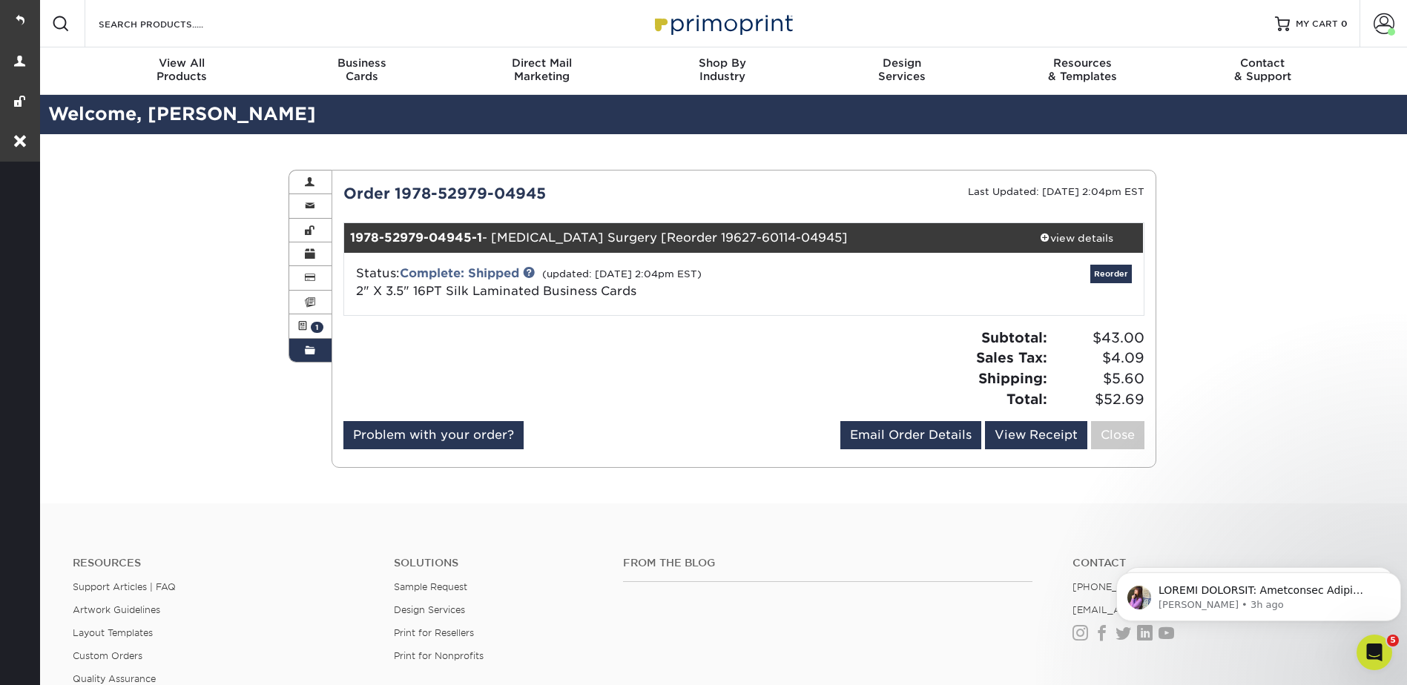
click at [314, 352] on span at bounding box center [310, 351] width 10 height 12
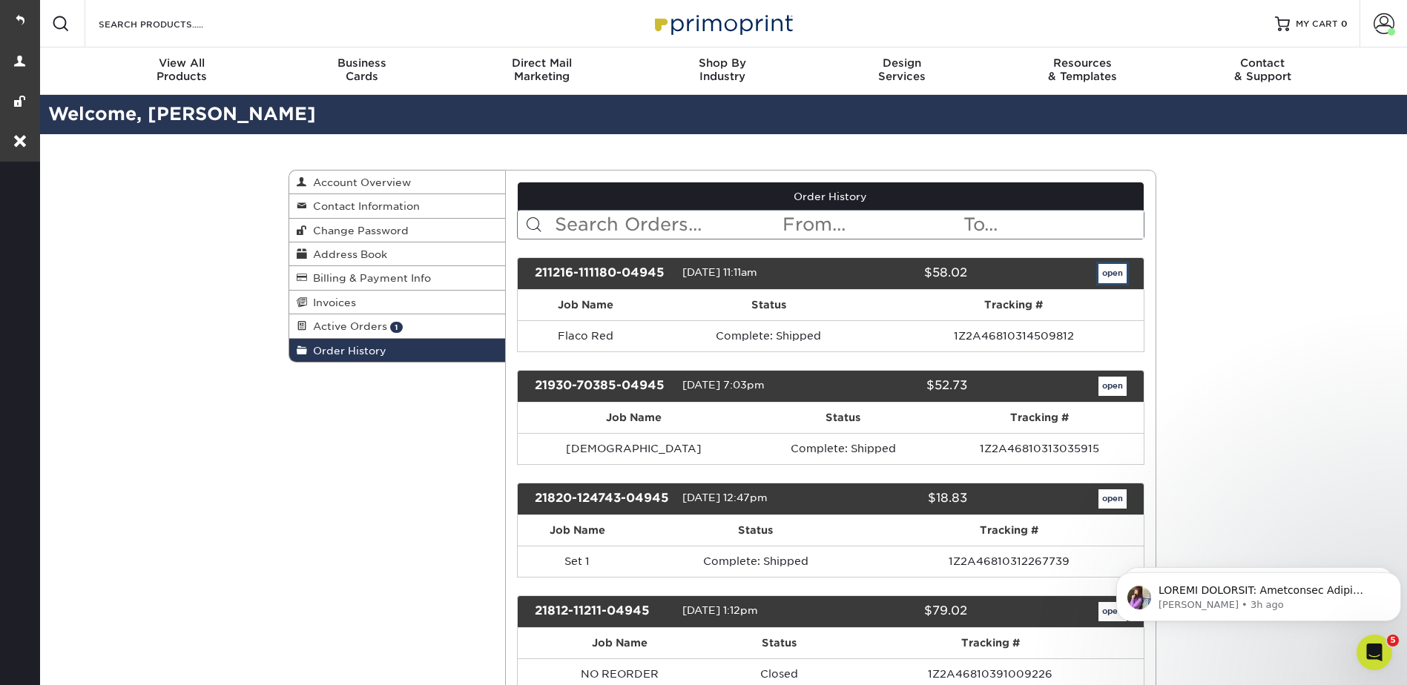
click at [1103, 265] on link "open" at bounding box center [1112, 273] width 28 height 19
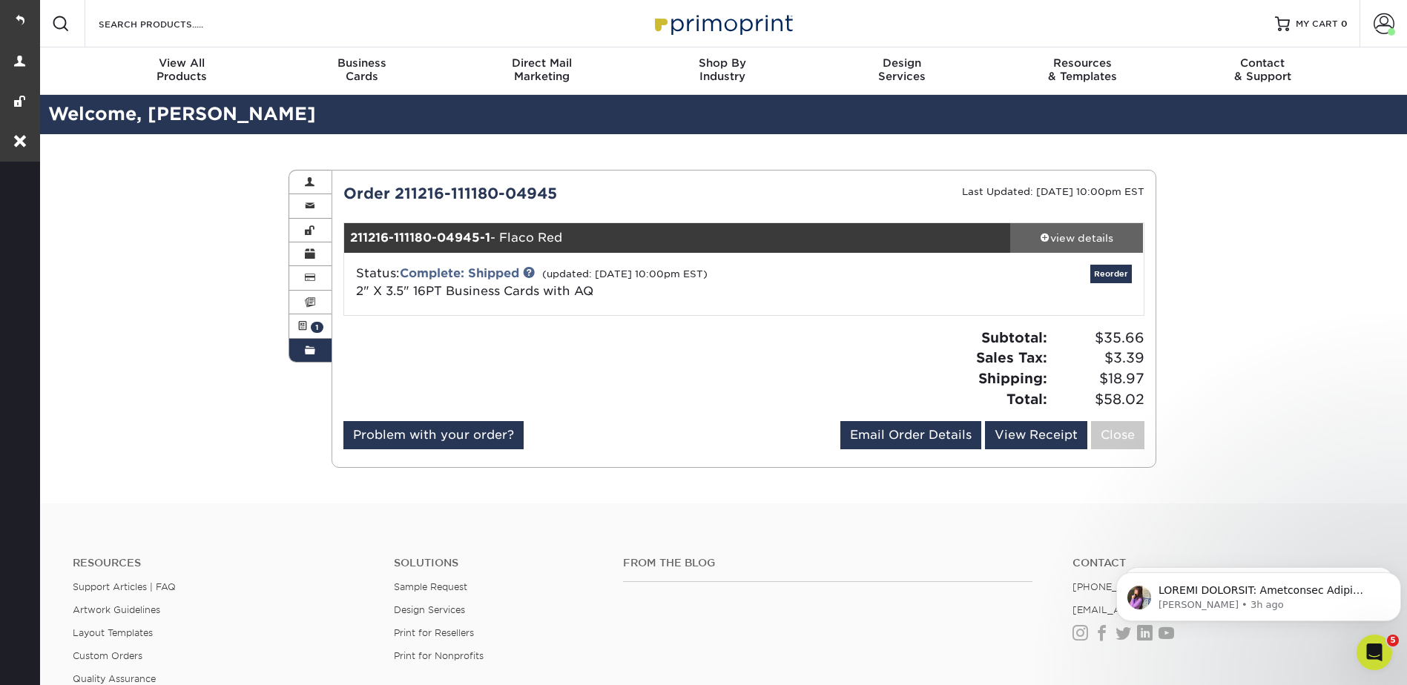
click at [1089, 240] on div "view details" at bounding box center [1076, 238] width 133 height 15
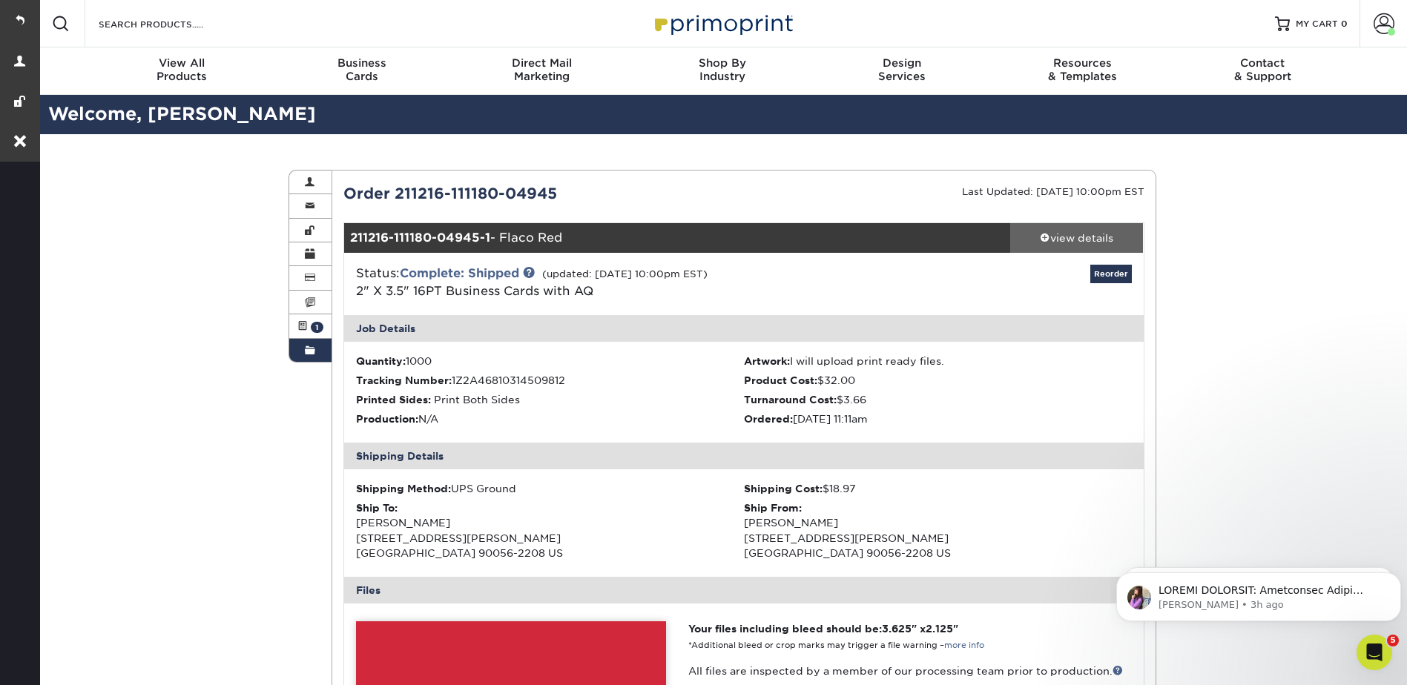
click at [1069, 235] on div "view details" at bounding box center [1076, 238] width 133 height 15
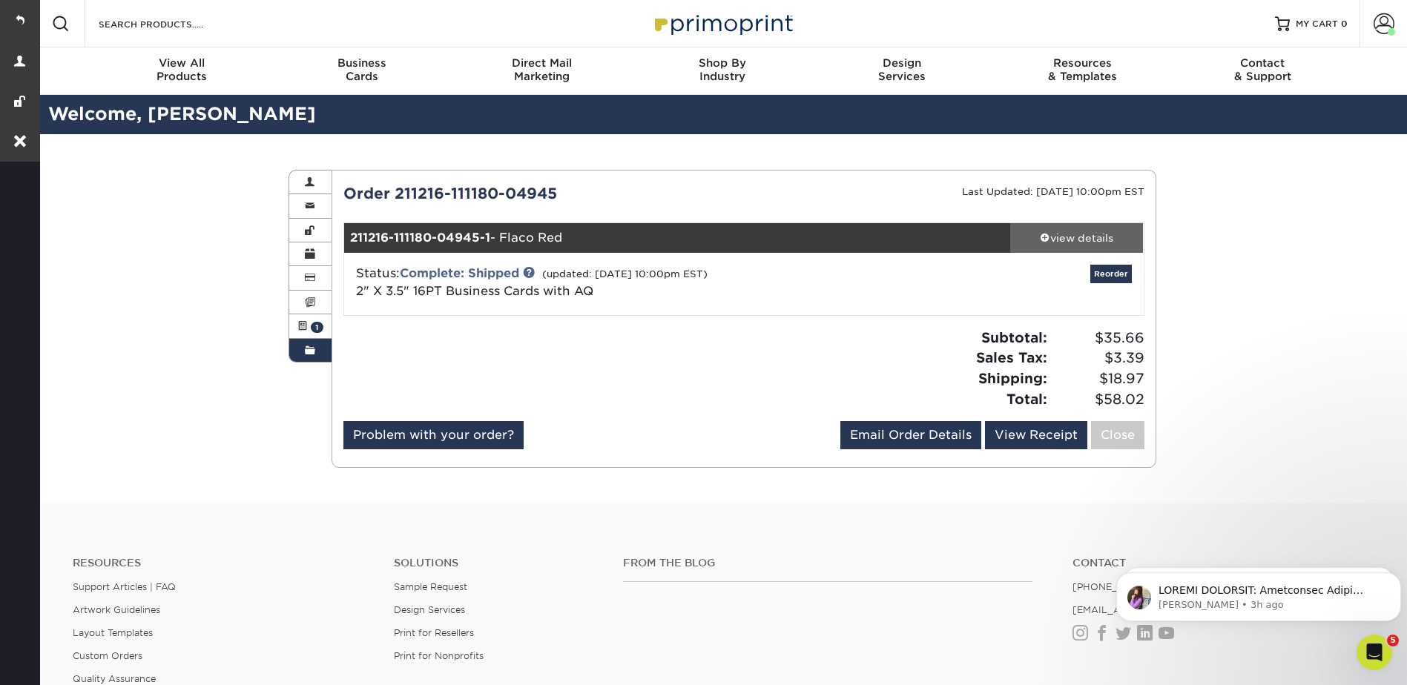
click at [1054, 235] on div "view details" at bounding box center [1076, 238] width 133 height 15
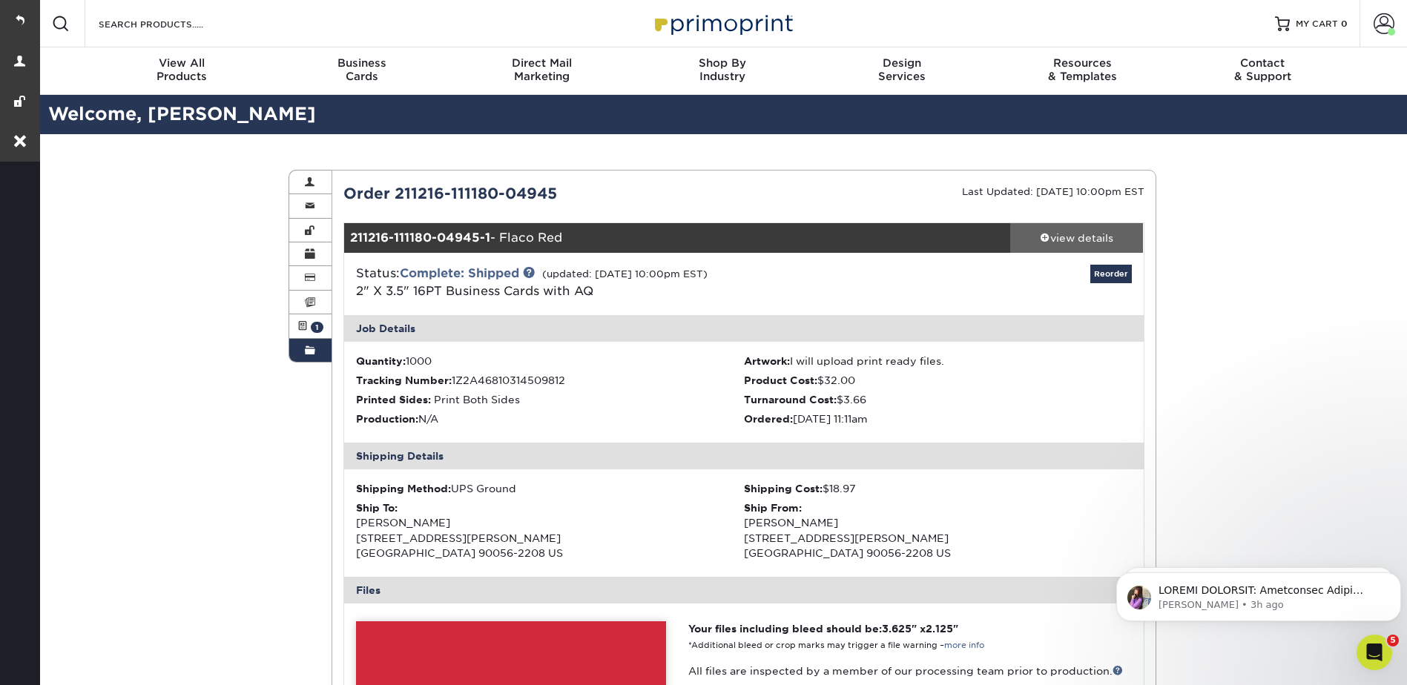
click at [1054, 235] on div "view details" at bounding box center [1076, 238] width 133 height 15
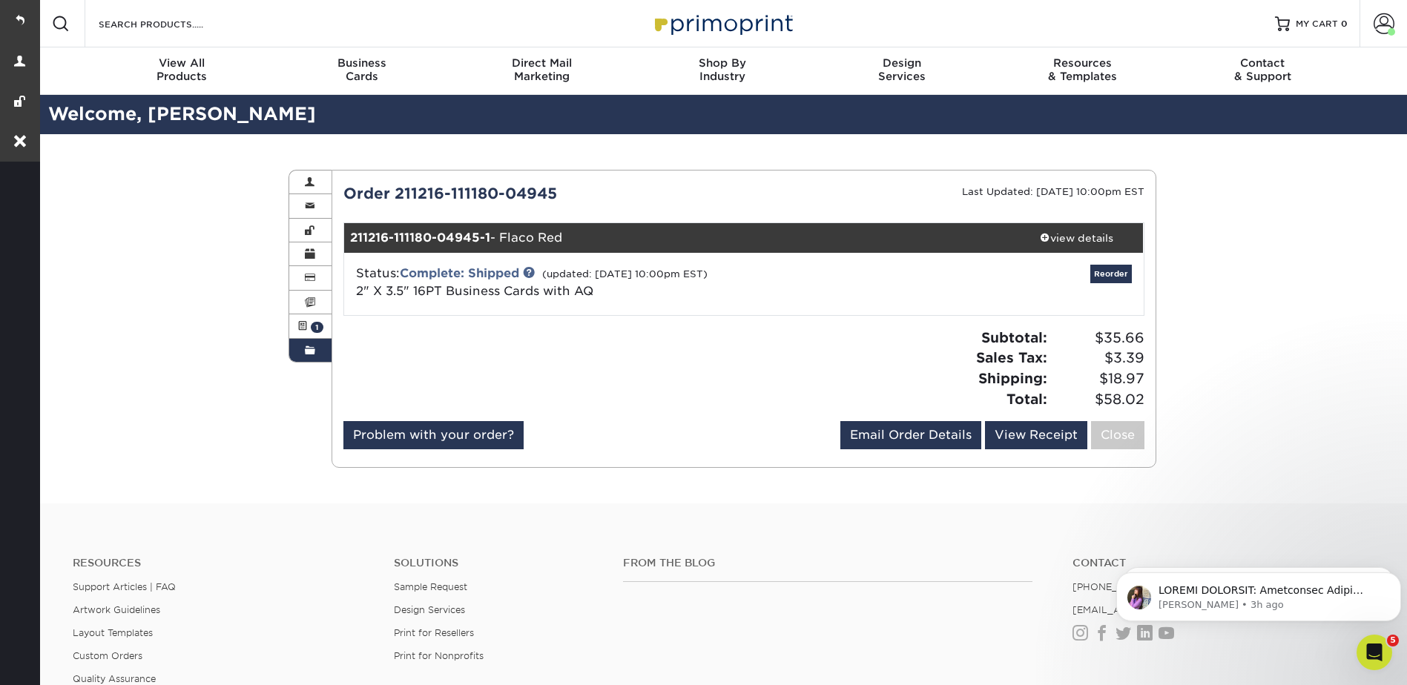
click at [307, 346] on span at bounding box center [310, 351] width 10 height 12
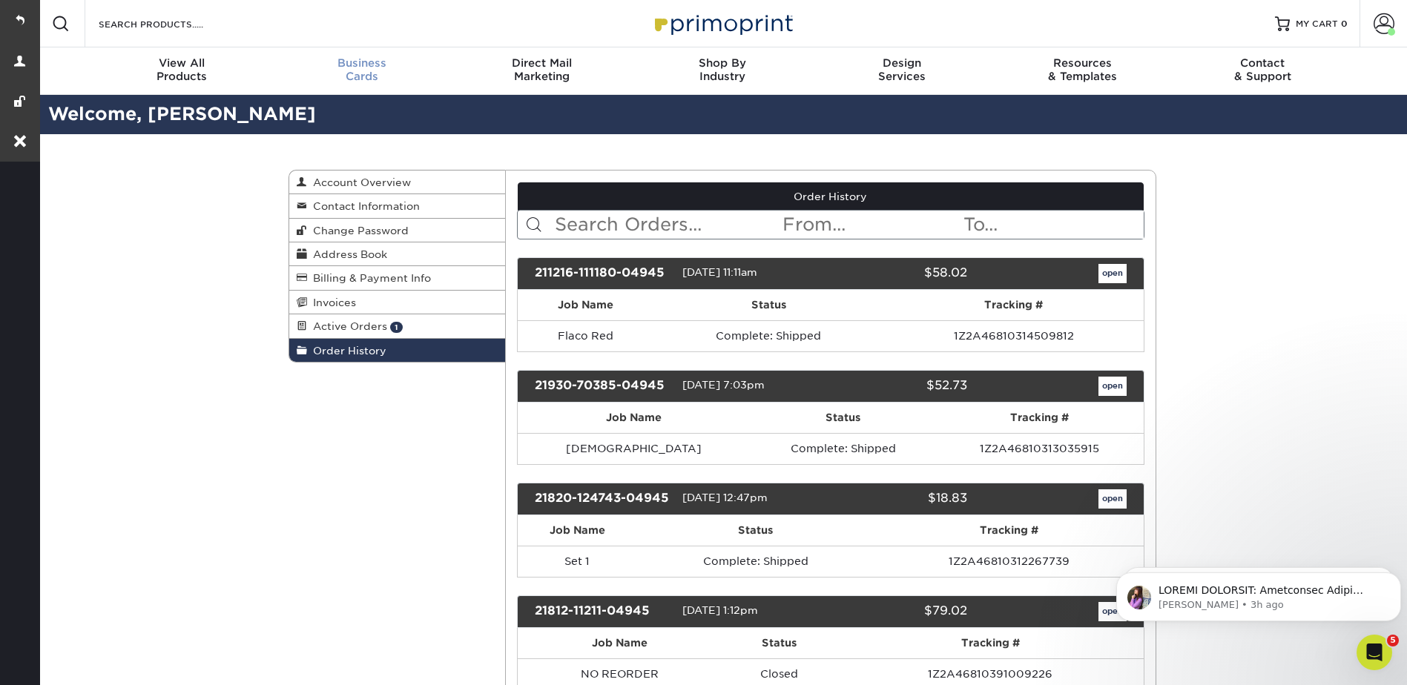
click at [330, 67] on span "Business" at bounding box center [361, 62] width 180 height 13
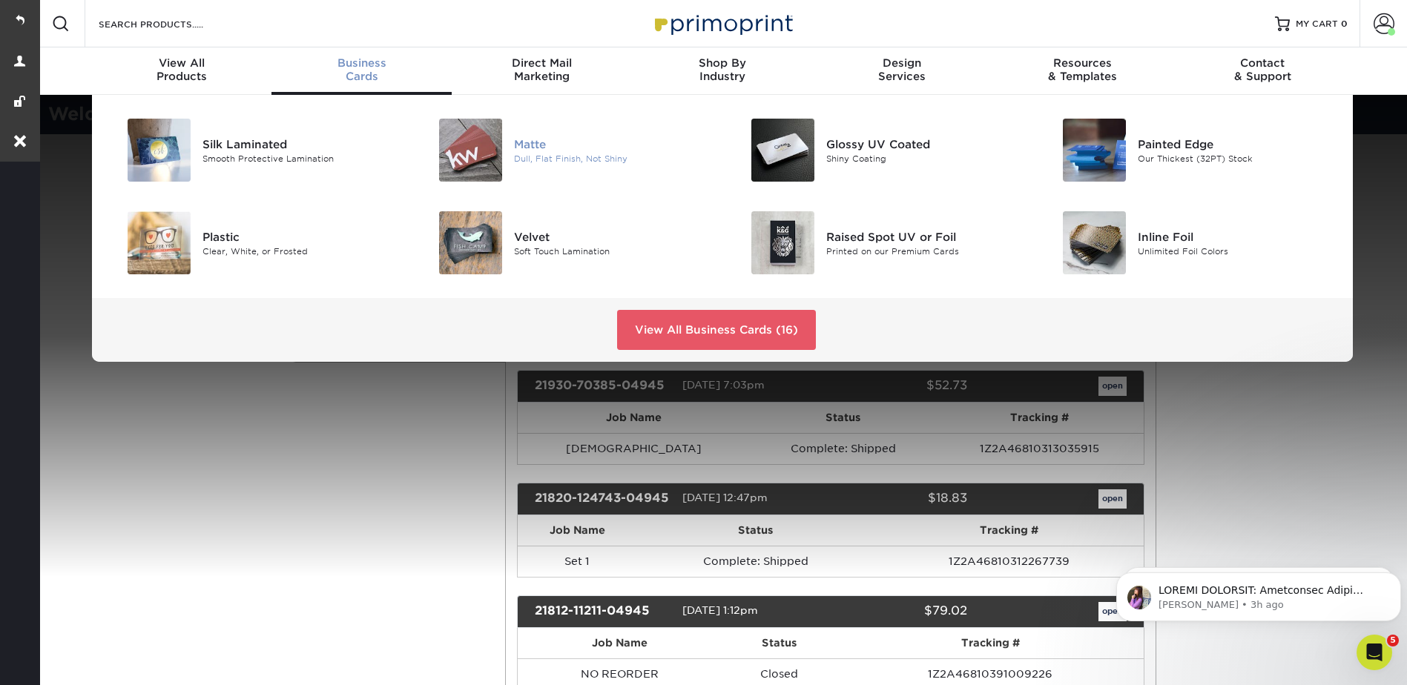
click at [509, 148] on div at bounding box center [462, 150] width 104 height 63
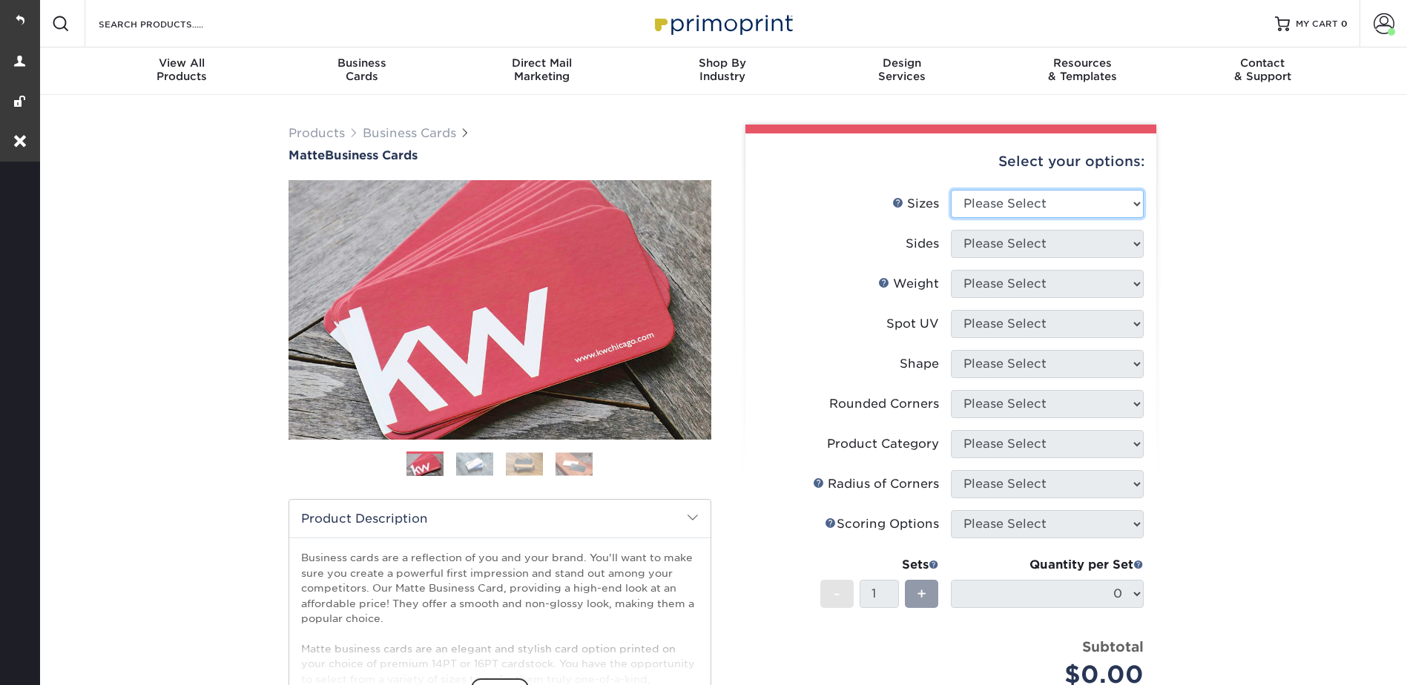
click at [980, 198] on select "Please Select 1.5" x 3.5" - Mini 1.75" x 3.5" - Mini 2" x 2" - Square 2" x 3" -…" at bounding box center [1047, 204] width 193 height 28
select select "2.00x3.50"
click at [951, 190] on select "Please Select 1.5" x 3.5" - Mini 1.75" x 3.5" - Mini 2" x 2" - Square 2" x 3" -…" at bounding box center [1047, 204] width 193 height 28
click at [971, 200] on select "Please Select 1.5" x 3.5" - Mini 1.75" x 3.5" - Mini 2" x 2" - Square 2" x 3" -…" at bounding box center [1047, 204] width 193 height 28
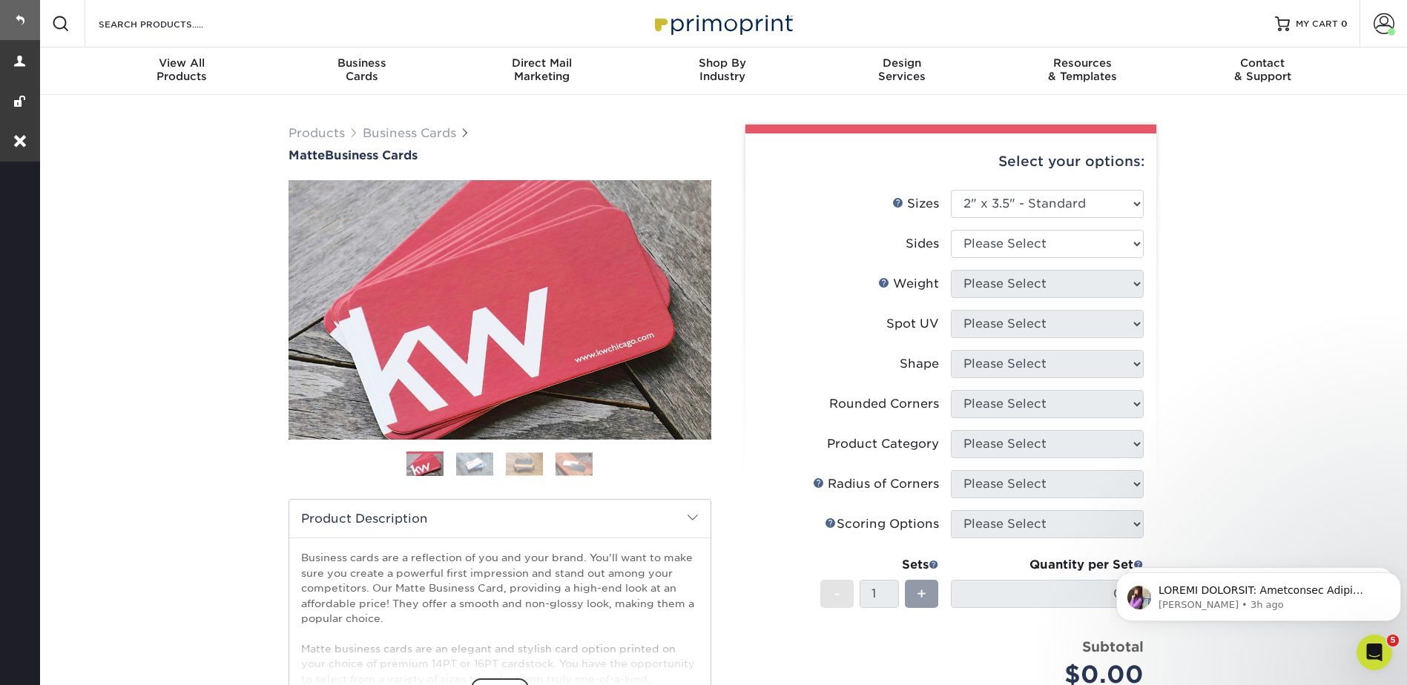
click at [29, 17] on link at bounding box center [20, 20] width 40 height 40
